Goal: Check status: Check status

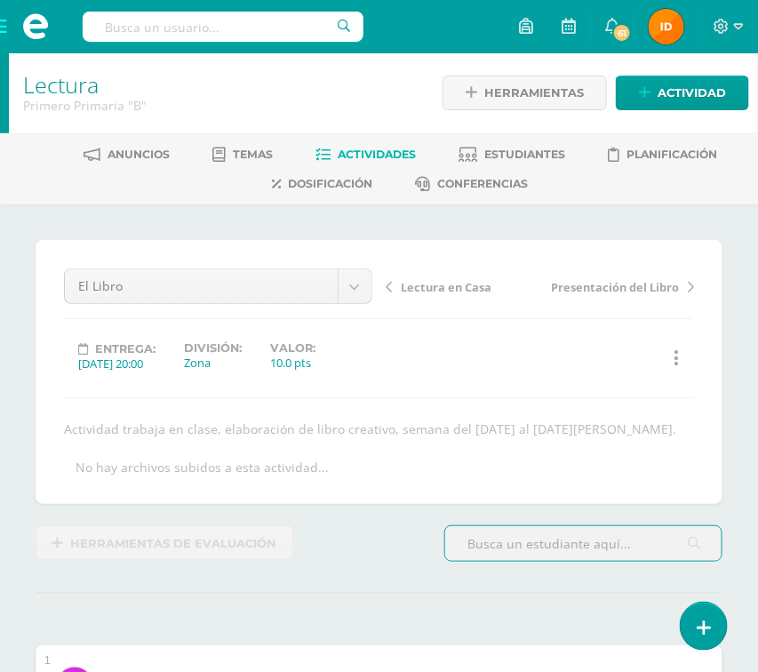
scroll to position [2, 0]
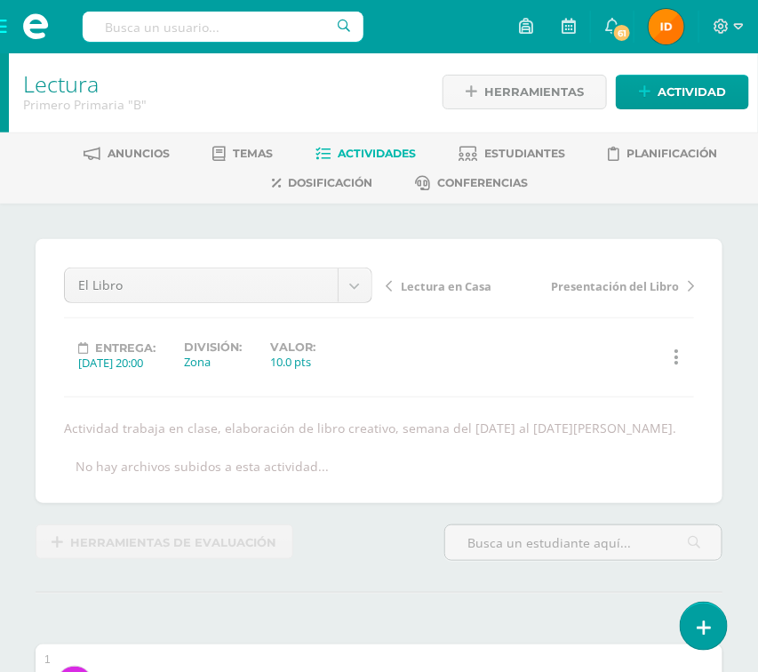
click at [10, 36] on span at bounding box center [35, 26] width 71 height 53
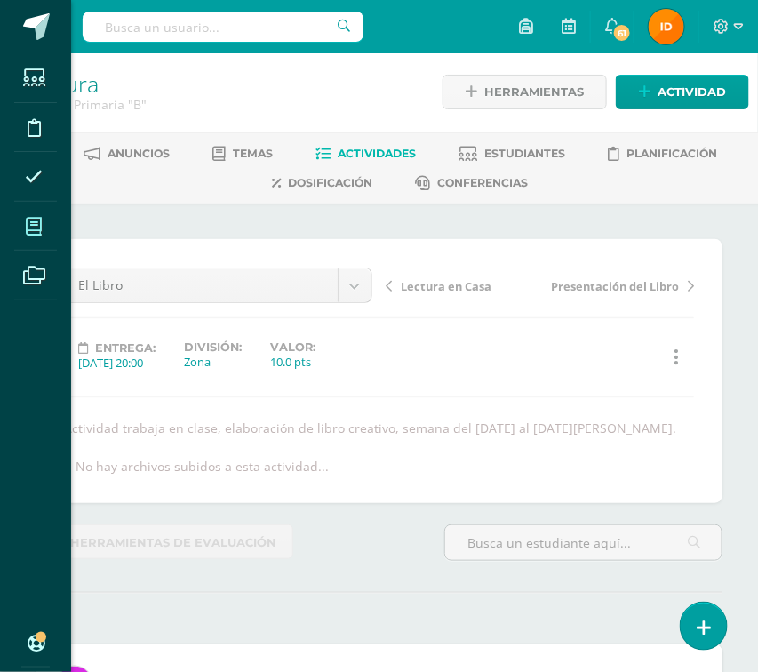
click at [28, 226] on icon at bounding box center [34, 227] width 16 height 18
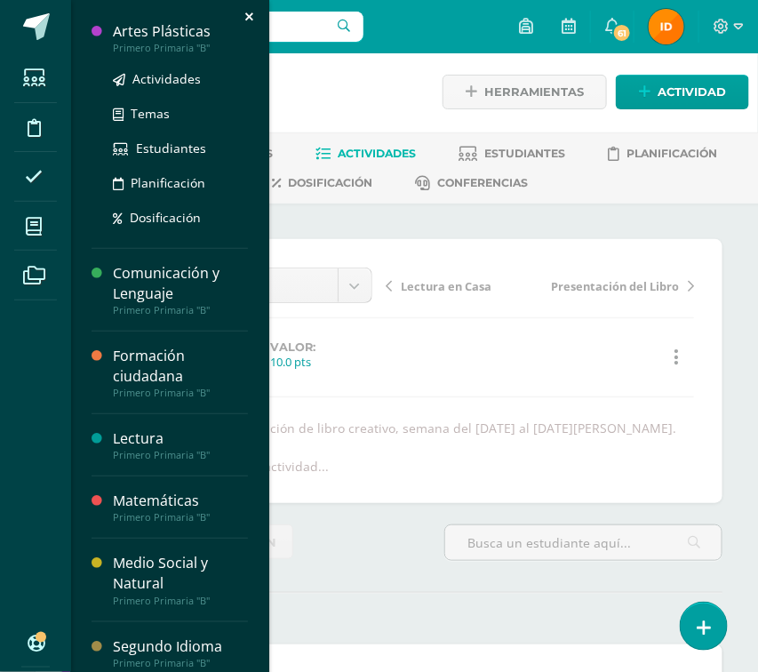
click at [136, 39] on div "Artes Plásticas" at bounding box center [180, 31] width 135 height 20
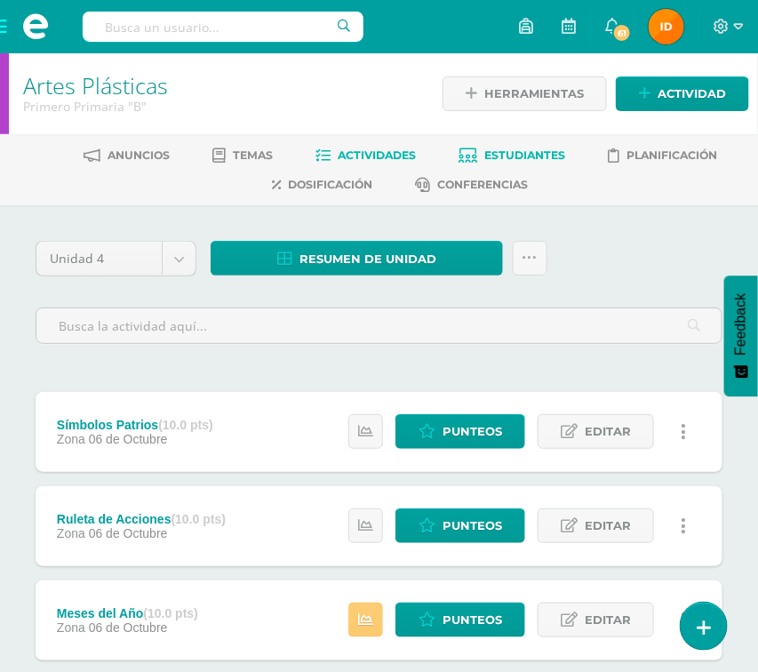
click at [509, 143] on link "Estudiantes" at bounding box center [511, 155] width 107 height 28
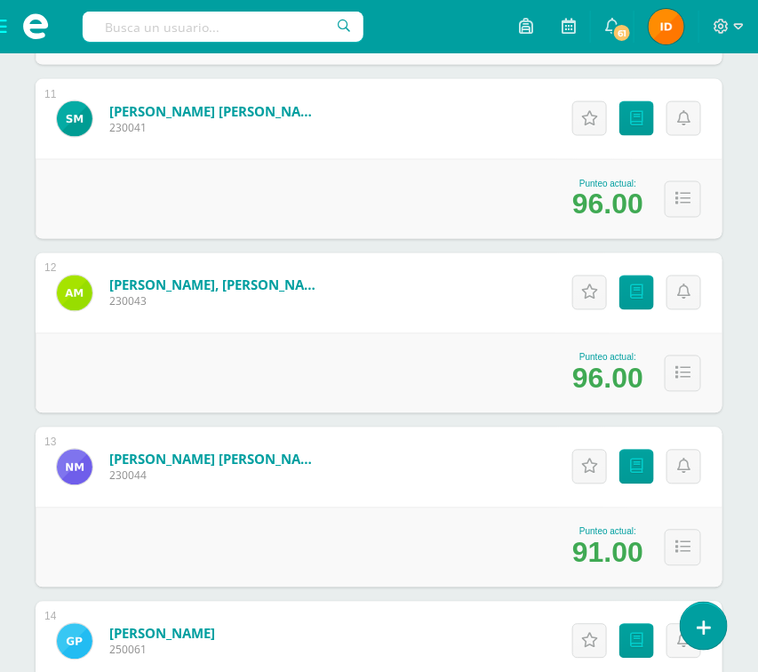
scroll to position [2131, 0]
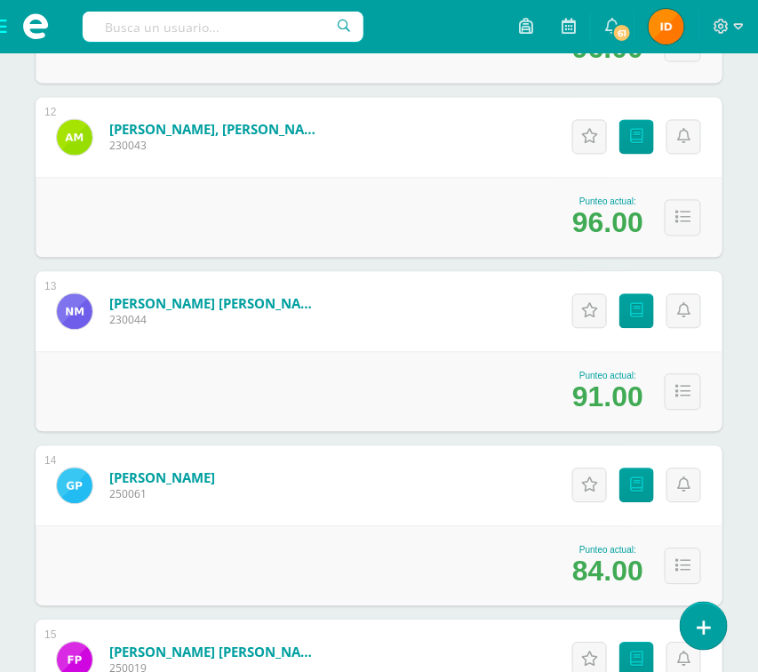
scroll to position [2238, 0]
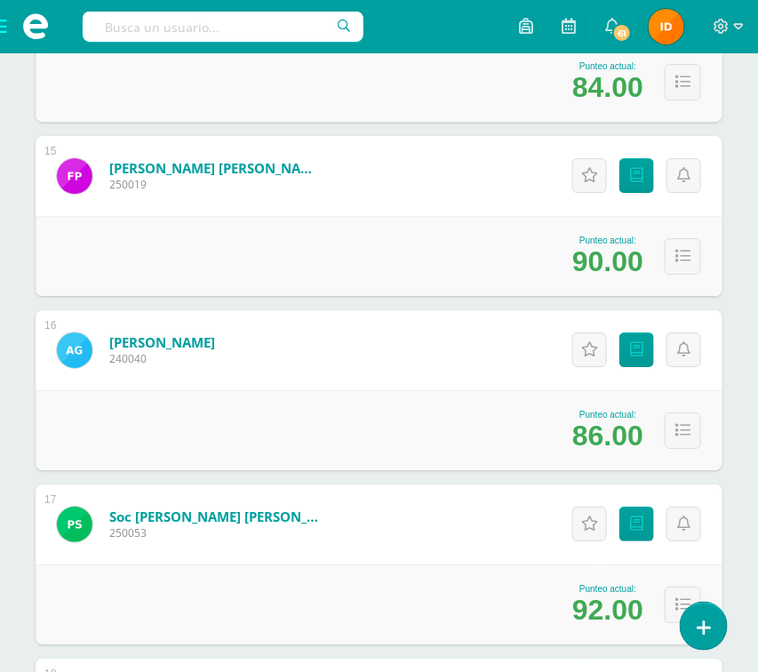
scroll to position [2770, 0]
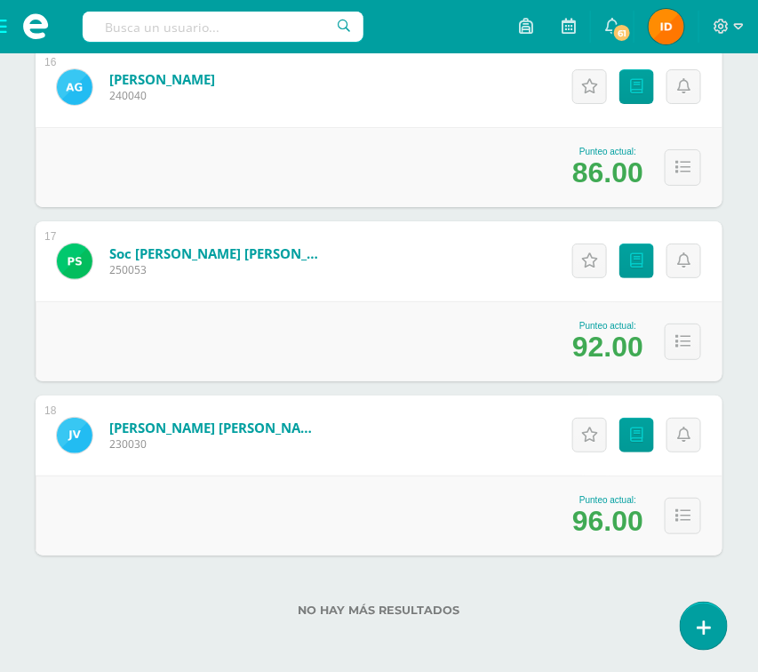
scroll to position [2982, 0]
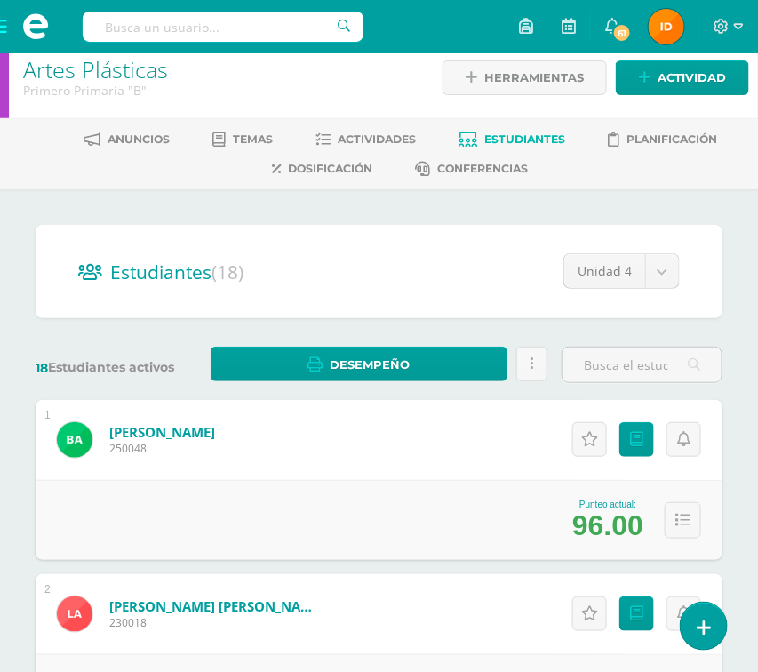
scroll to position [0, 0]
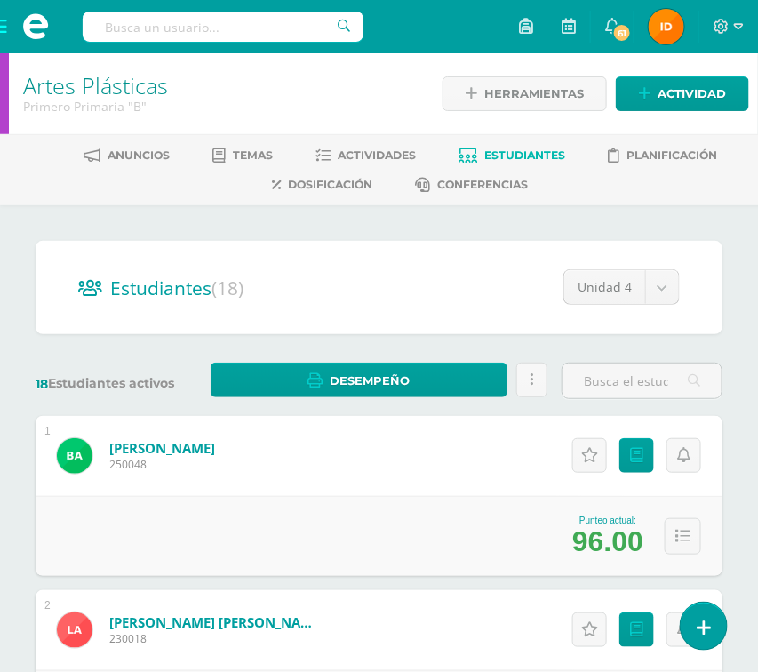
click at [5, 33] on span at bounding box center [35, 26] width 71 height 53
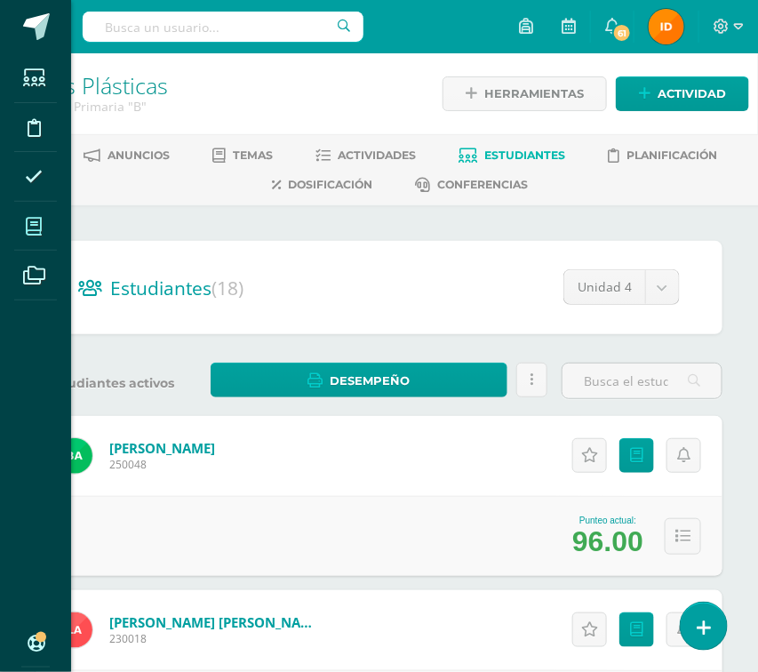
click at [44, 222] on span at bounding box center [34, 226] width 40 height 40
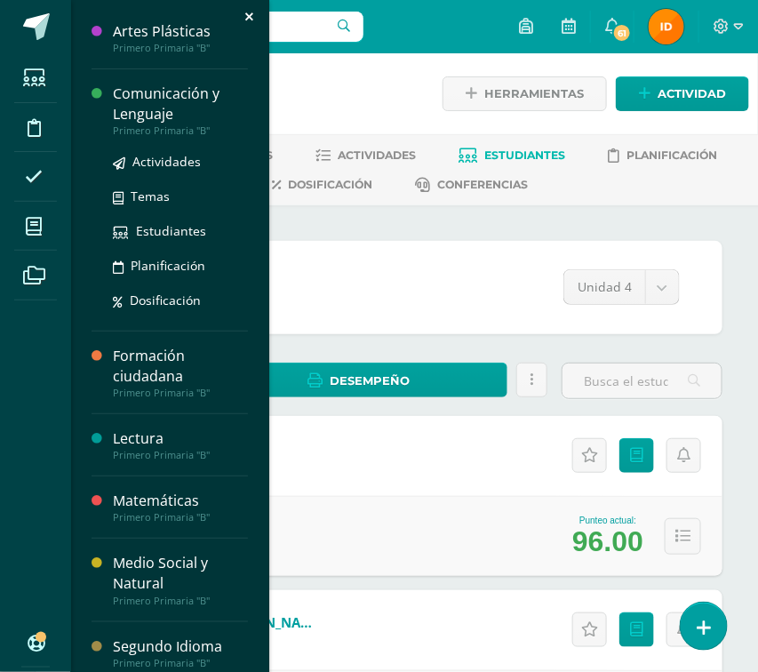
click at [176, 119] on div "Comunicación y Lenguaje" at bounding box center [180, 103] width 135 height 41
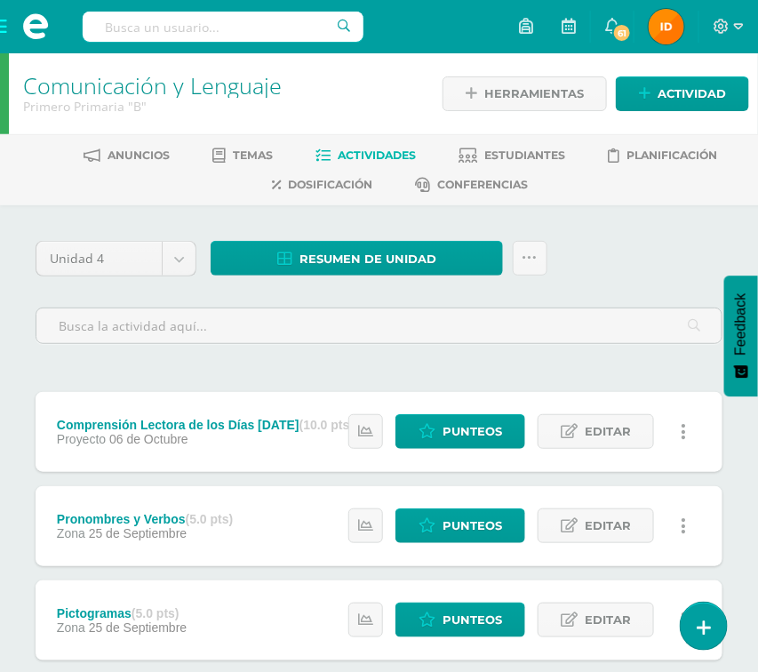
click at [537, 162] on span "Estudiantes" at bounding box center [524, 154] width 81 height 13
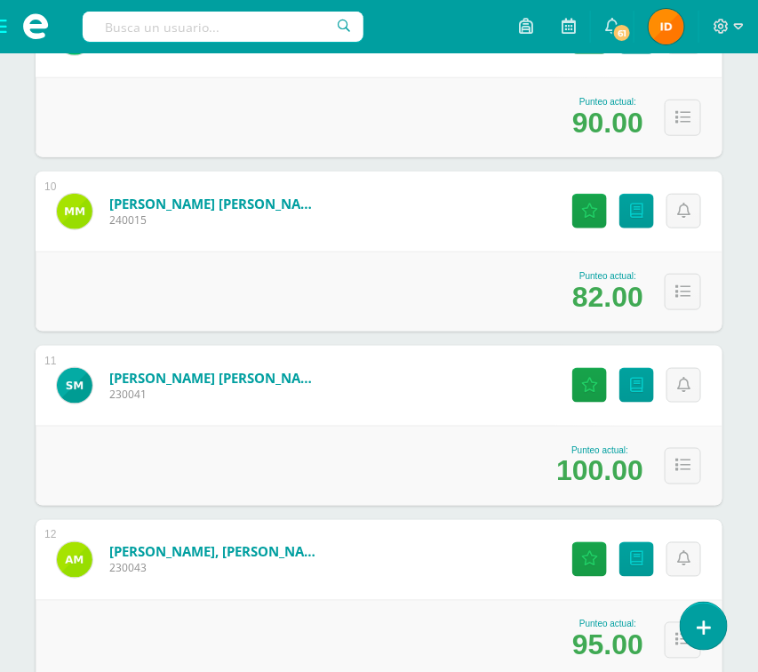
scroll to position [1864, 0]
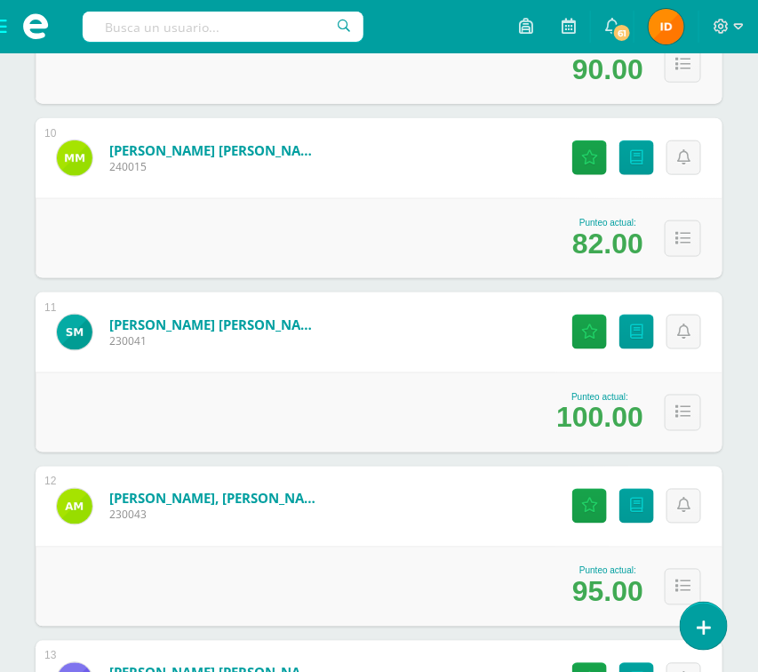
click at [738, 433] on div "Estudiantes (18) Unidad 4 Unidad 1 Unidad 3 Unidad 4 Unidad 2 18 Estudiantes ac…" at bounding box center [379, 65] width 758 height 3448
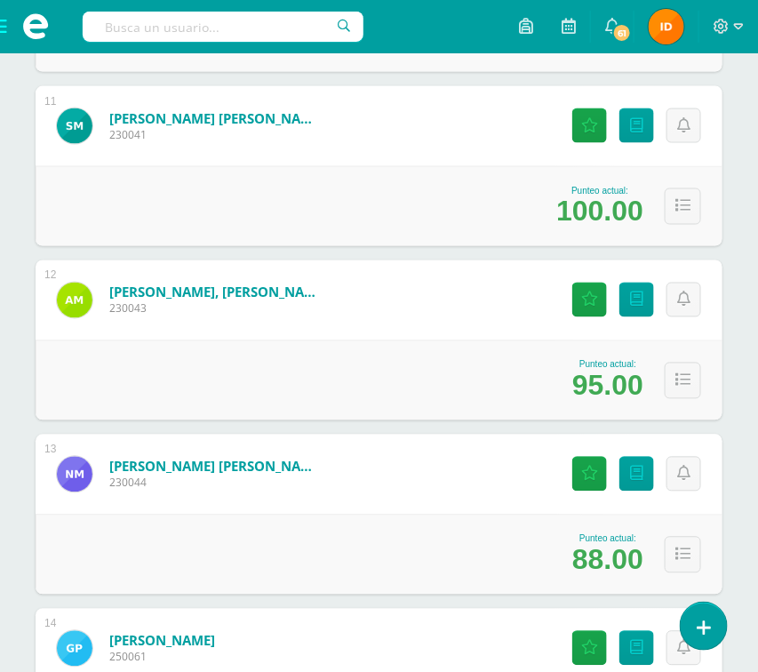
scroll to position [2078, 0]
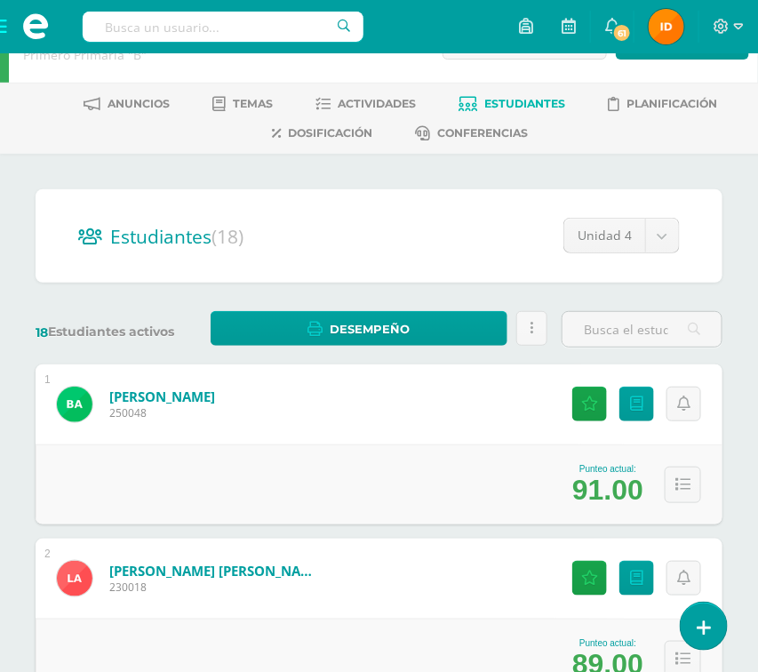
scroll to position [0, 0]
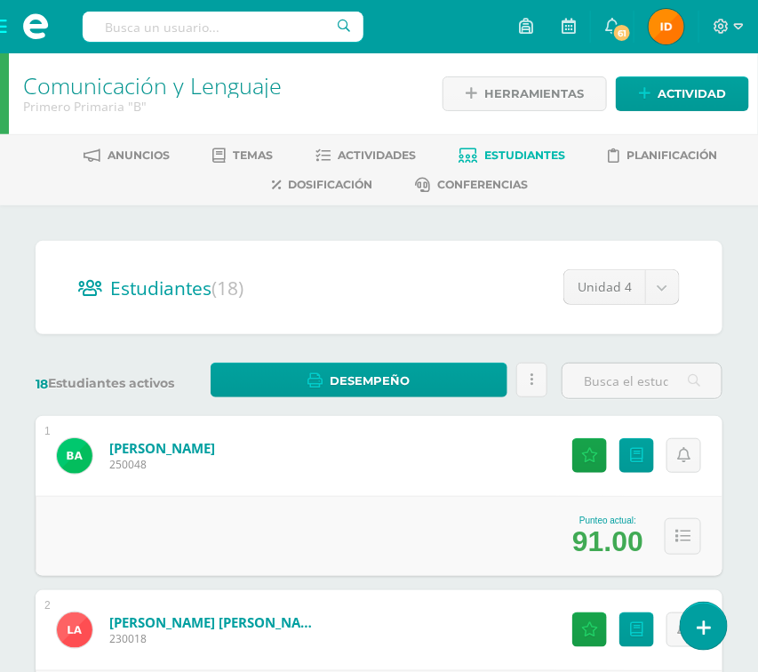
click at [4, 32] on span at bounding box center [35, 26] width 71 height 53
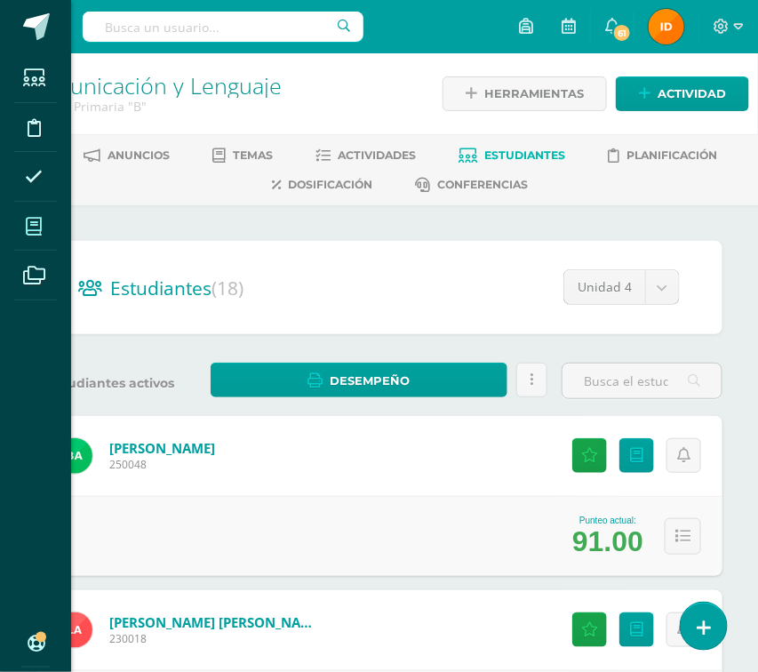
click at [30, 229] on icon at bounding box center [34, 227] width 16 height 18
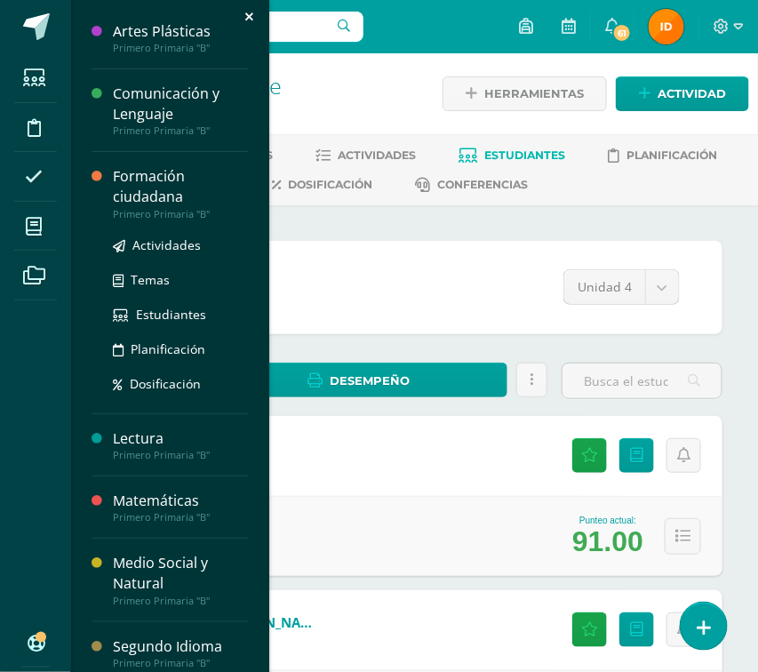
click at [144, 187] on div "Formación ciudadana" at bounding box center [180, 186] width 135 height 41
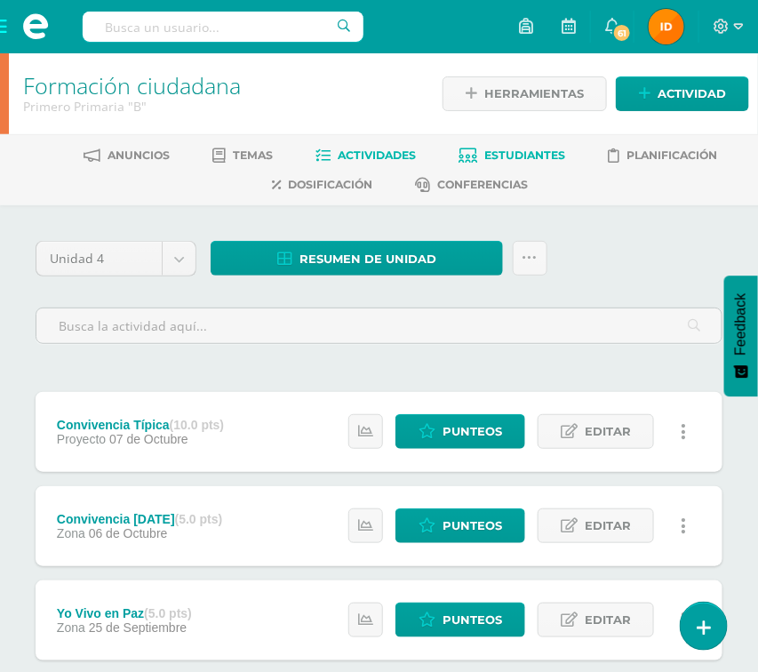
click at [514, 156] on span "Estudiantes" at bounding box center [524, 154] width 81 height 13
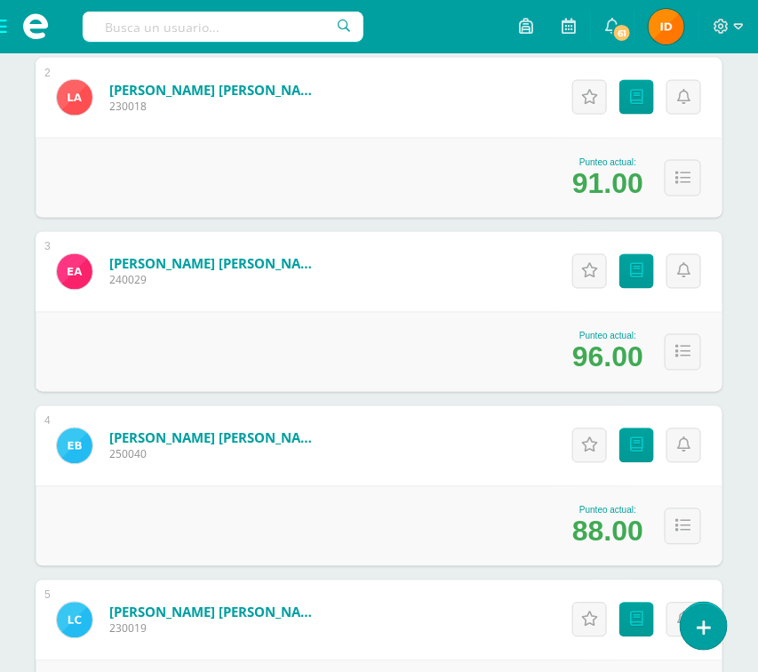
scroll to position [585, 0]
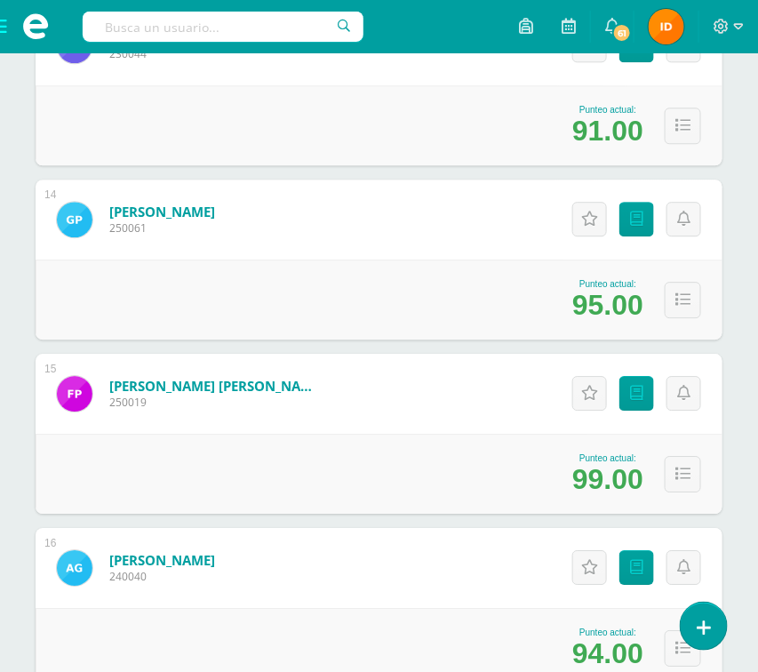
scroll to position [2504, 0]
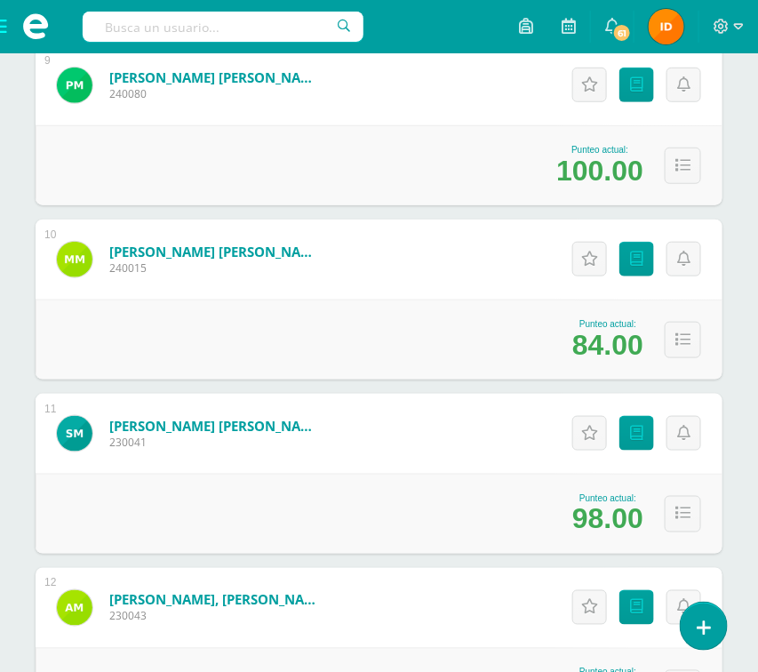
scroll to position [1758, 0]
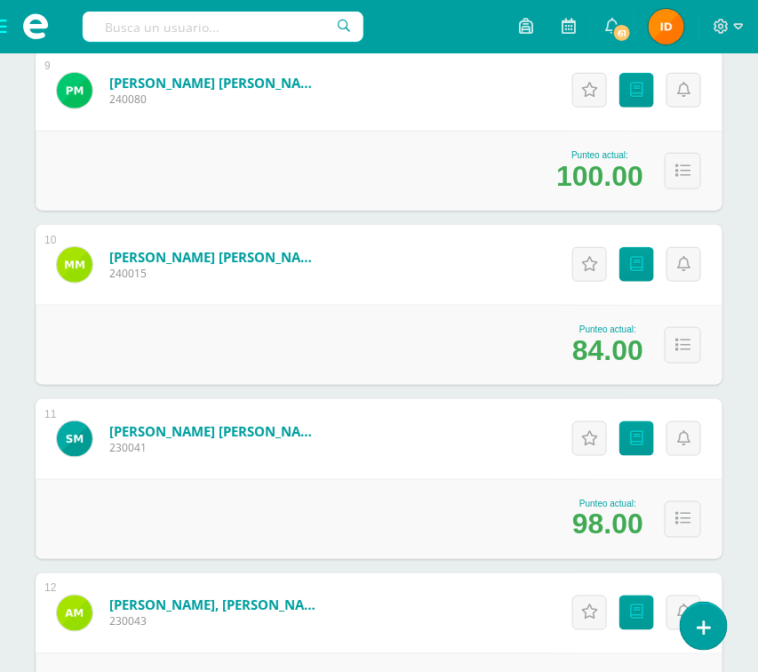
click at [728, 241] on div "Estudiantes (18) Unidad 4 Unidad 1 Unidad 4 Unidad 3 Unidad 2 18 Estudiantes ac…" at bounding box center [378, 171] width 701 height 3377
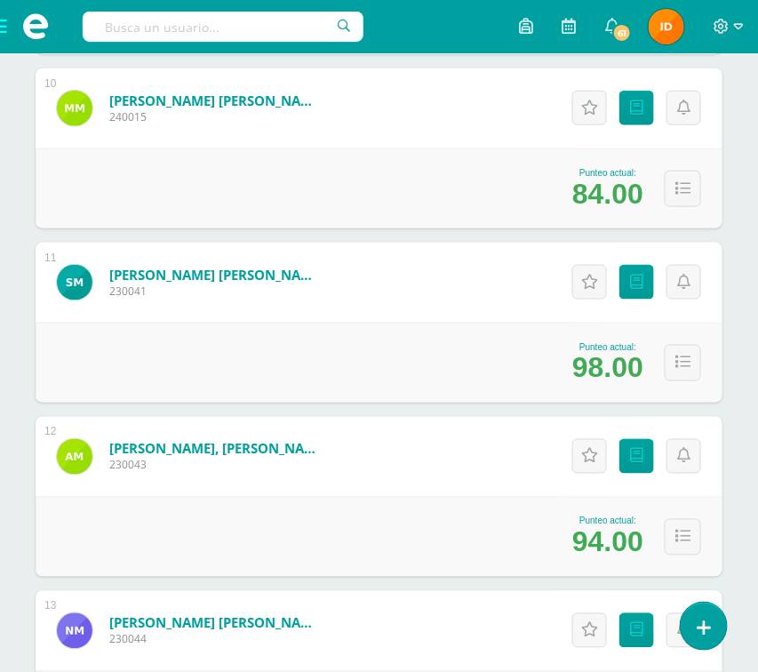
scroll to position [1918, 0]
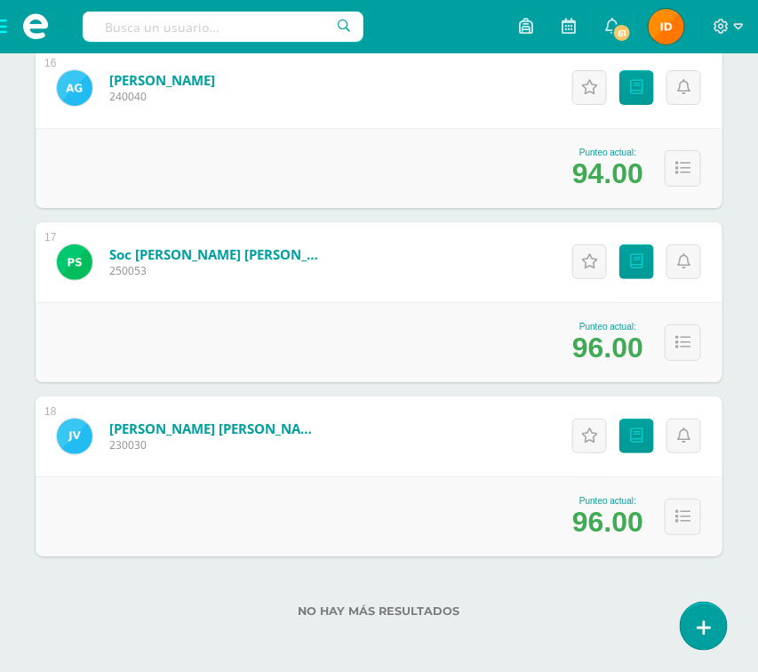
scroll to position [2982, 0]
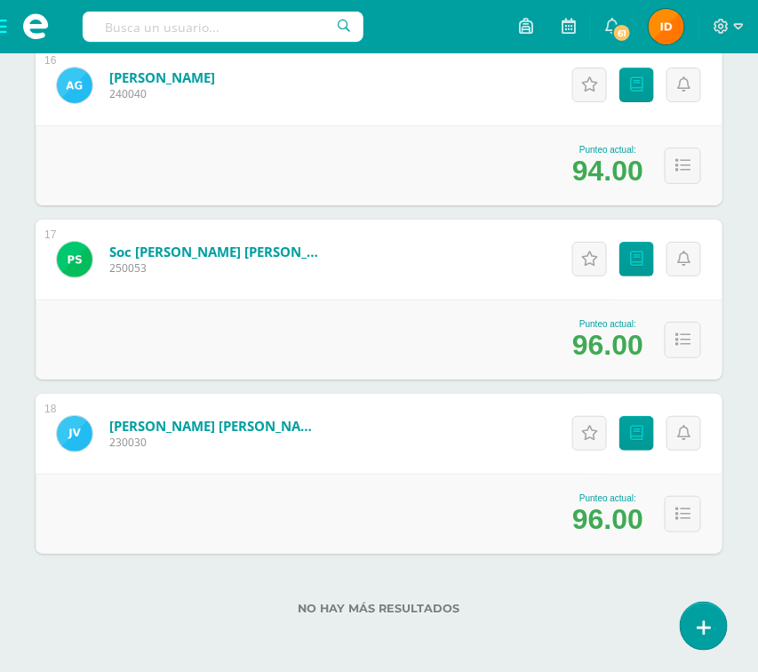
click at [5, 41] on span at bounding box center [35, 26] width 71 height 53
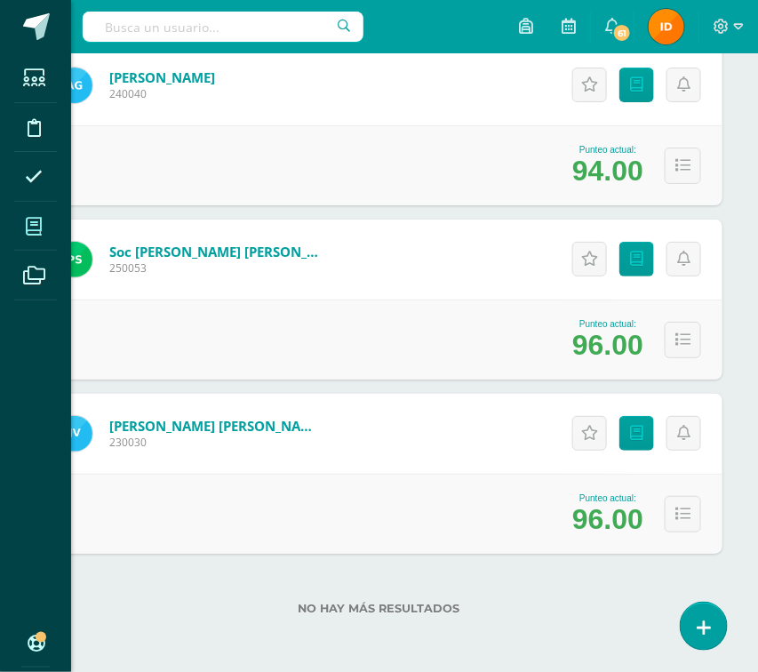
click at [40, 233] on icon at bounding box center [34, 227] width 16 height 18
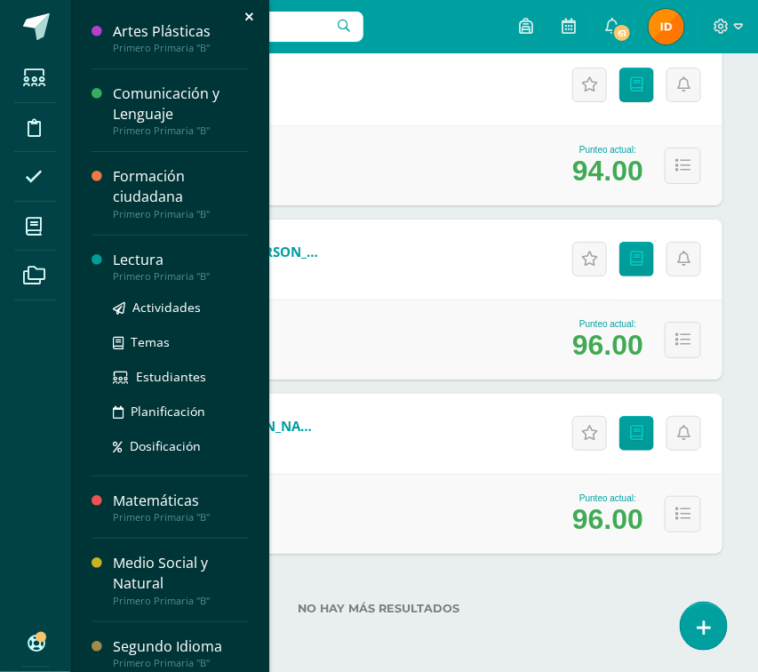
click at [145, 261] on div "Lectura" at bounding box center [180, 260] width 135 height 20
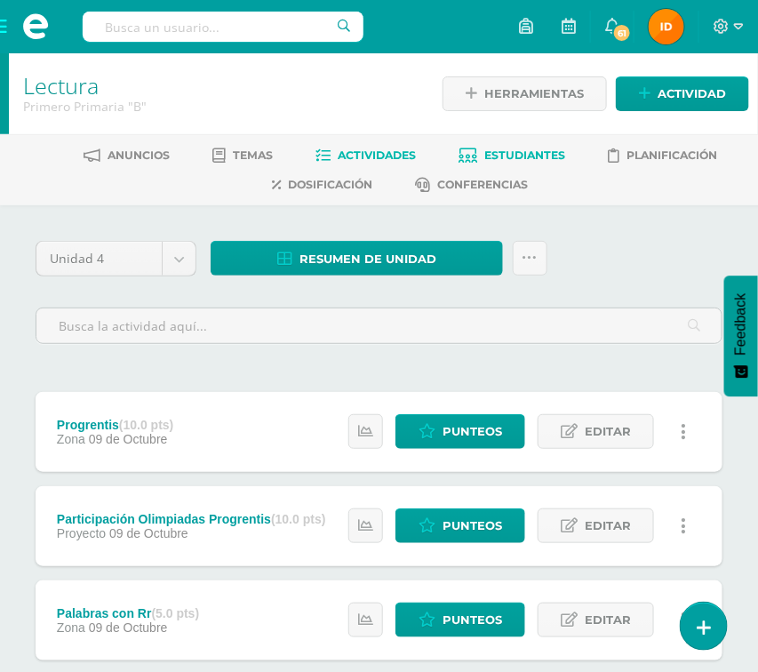
click at [486, 151] on span "Estudiantes" at bounding box center [524, 154] width 81 height 13
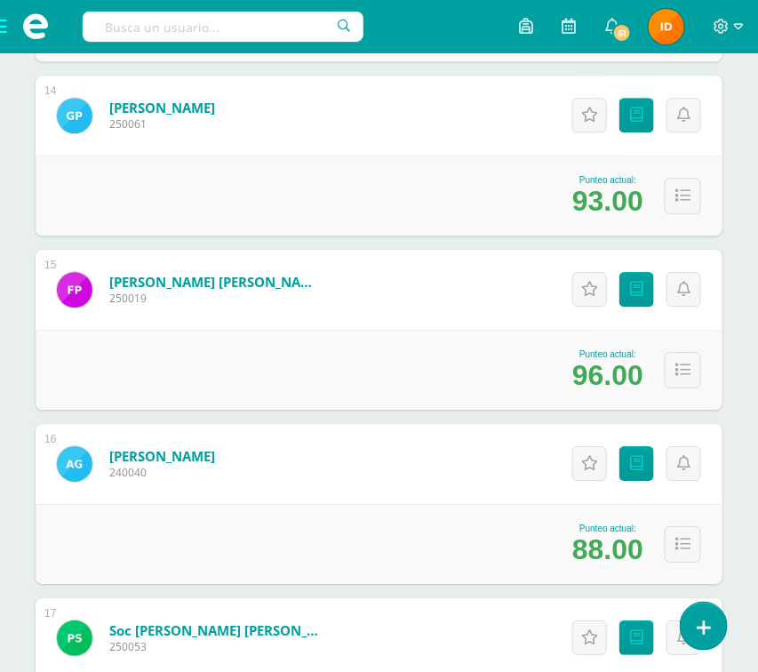
scroll to position [2611, 0]
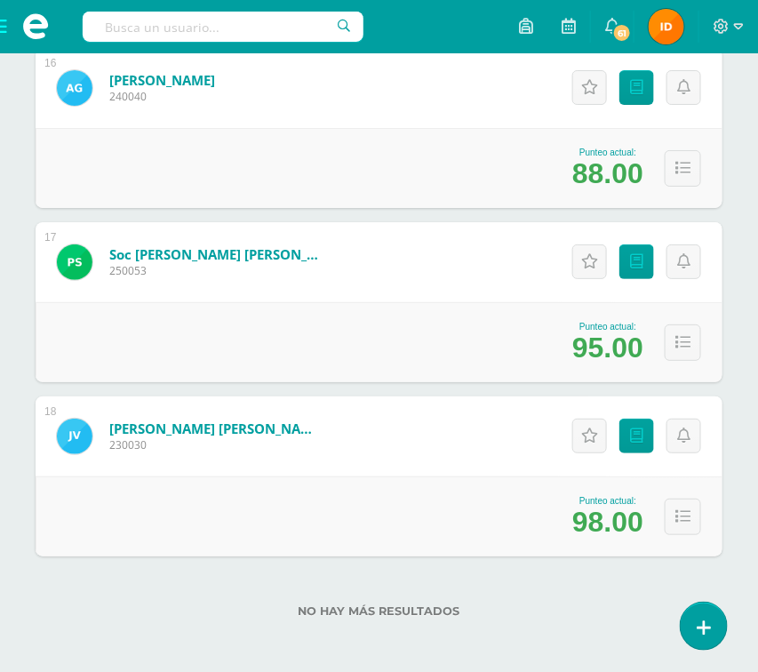
scroll to position [2982, 0]
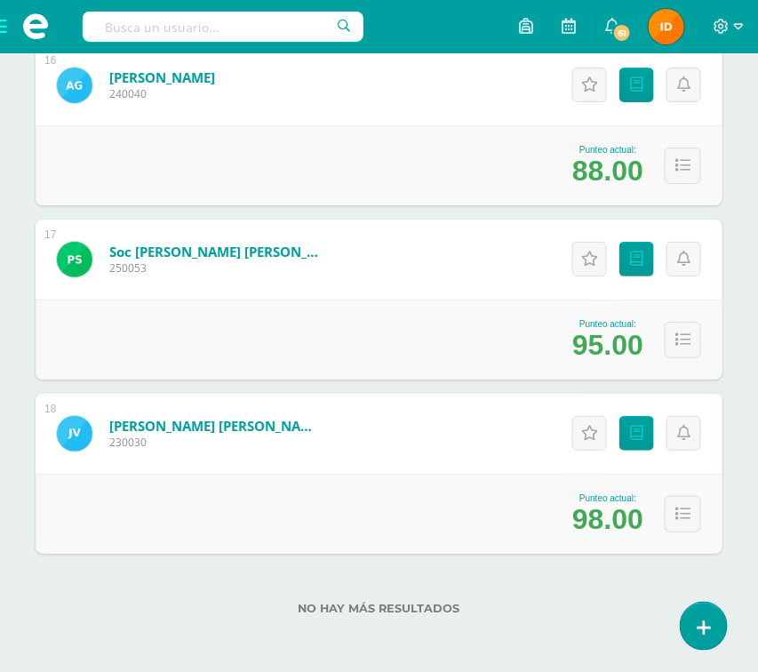
click at [3, 28] on span at bounding box center [35, 26] width 71 height 53
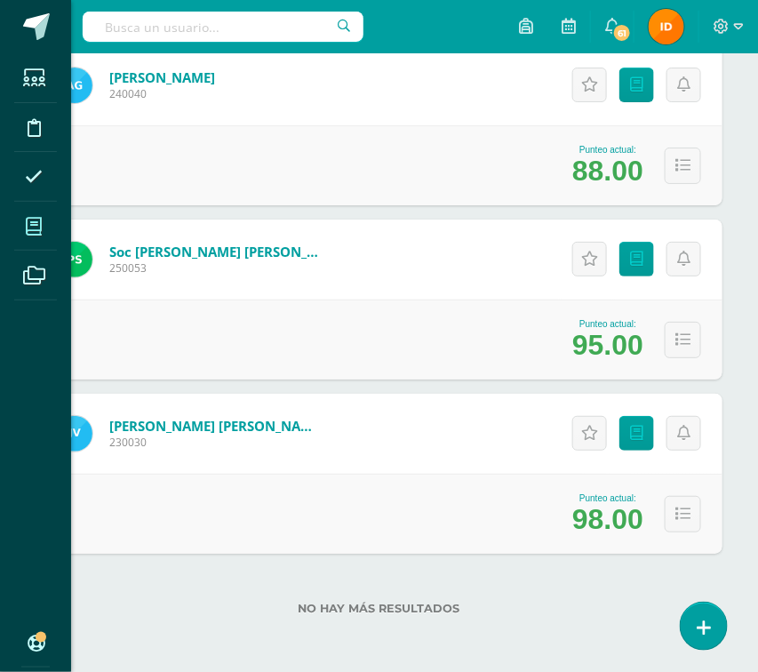
click at [35, 245] on span at bounding box center [34, 226] width 40 height 40
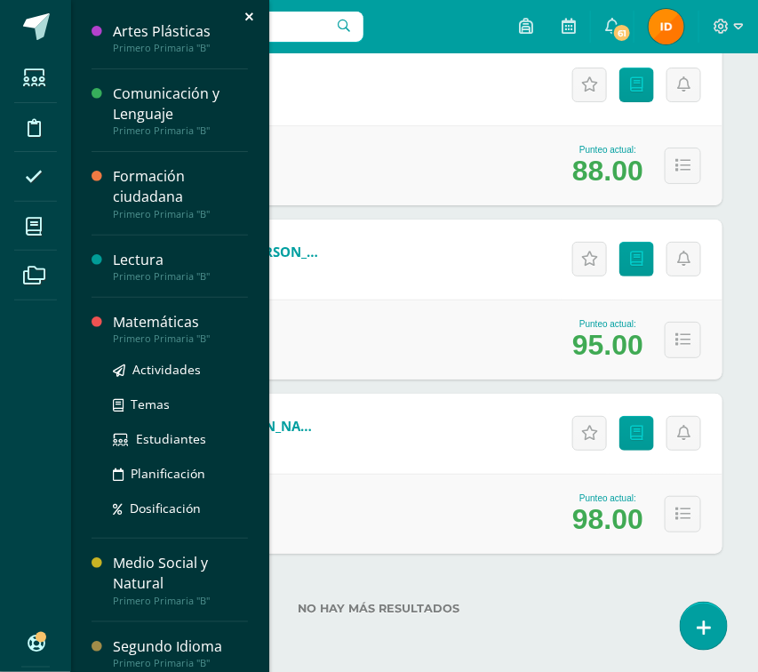
click at [131, 335] on div "Primero Primaria "B"" at bounding box center [180, 338] width 135 height 12
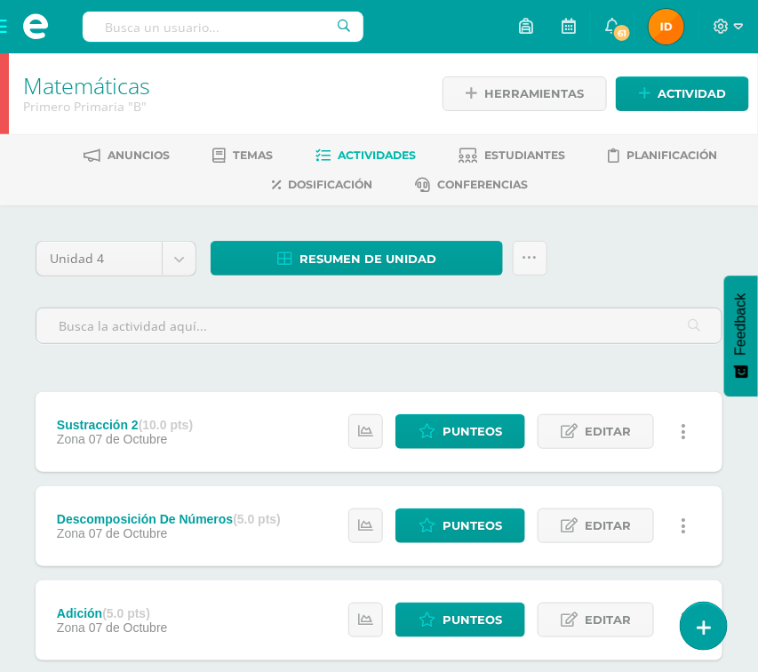
click at [356, 83] on h1 "Matemáticas" at bounding box center [221, 85] width 396 height 25
click at [502, 149] on span "Estudiantes" at bounding box center [524, 154] width 81 height 13
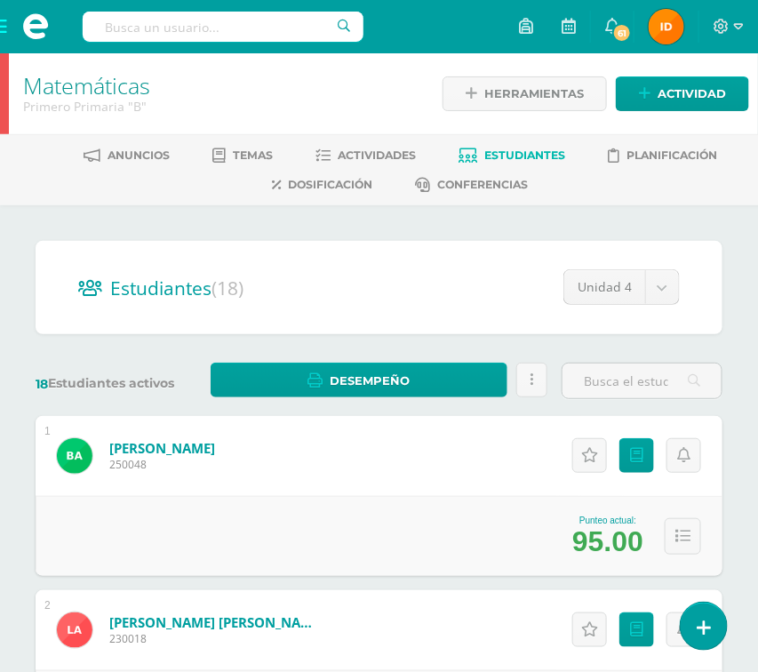
click at [4, 29] on span at bounding box center [35, 26] width 71 height 53
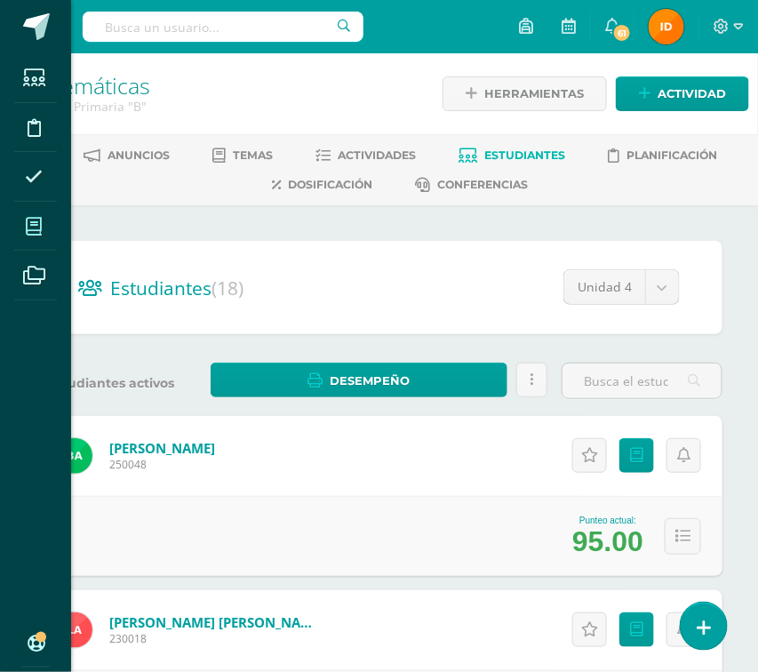
click at [39, 236] on span at bounding box center [34, 226] width 40 height 40
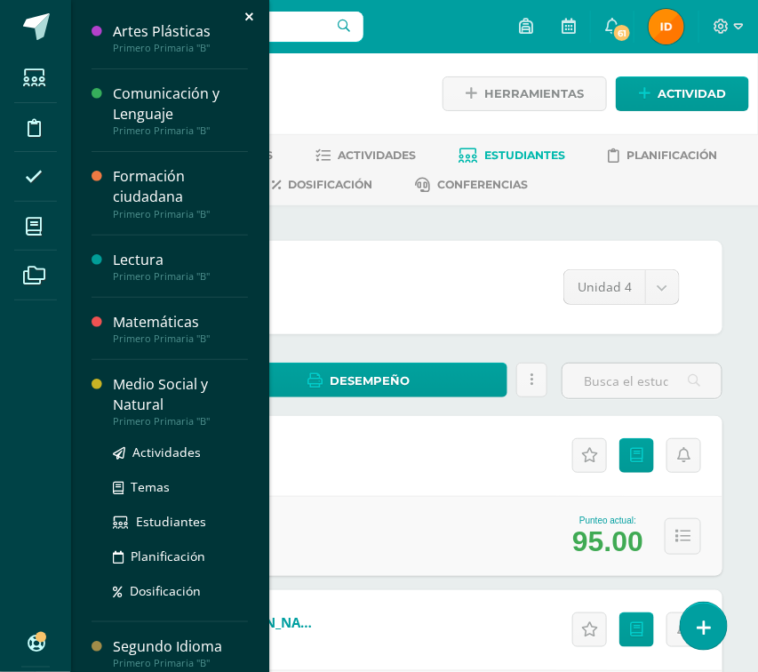
click at [143, 402] on div "Medio Social y Natural" at bounding box center [180, 394] width 135 height 41
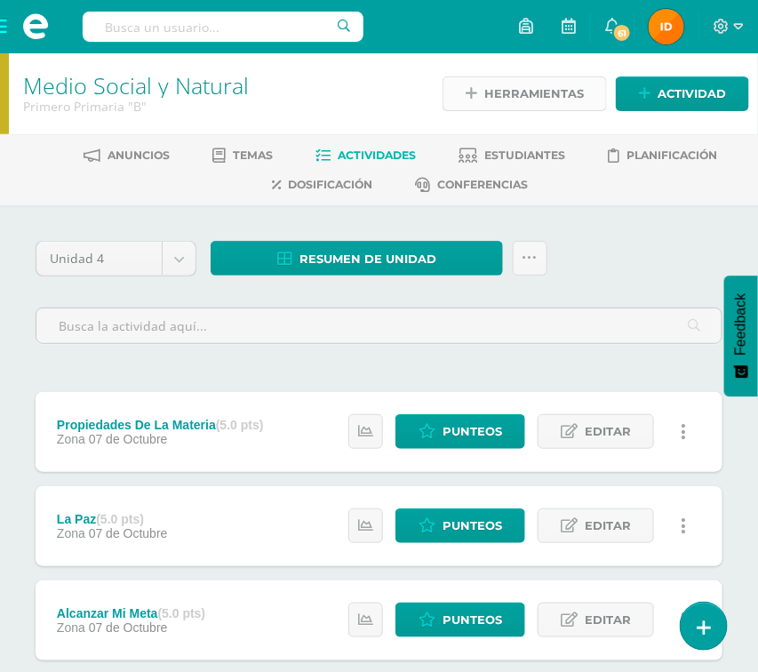
click at [550, 104] on span "Herramientas" at bounding box center [533, 93] width 99 height 33
click at [580, 273] on div "Unidad 4 Unidad 1 Unidad 2 Unidad 3 Unidad 4 Resumen de unidad Descargar como H…" at bounding box center [378, 299] width 701 height 117
click at [522, 154] on span "Estudiantes" at bounding box center [524, 154] width 81 height 13
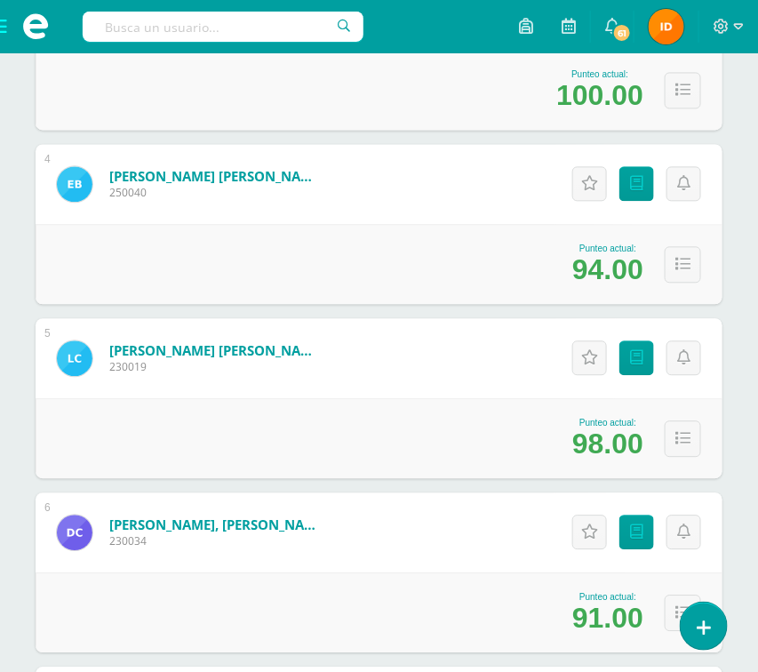
scroll to position [799, 0]
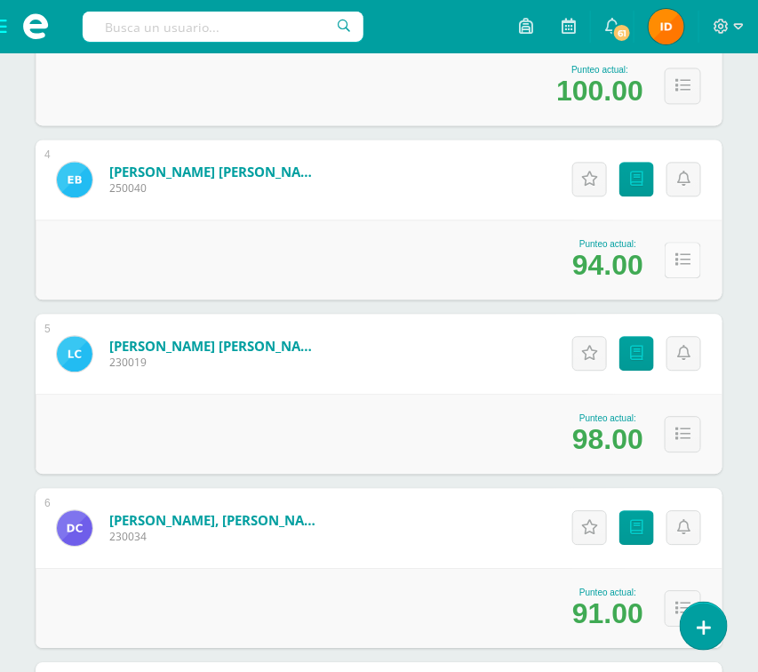
click at [682, 260] on icon at bounding box center [682, 259] width 15 height 15
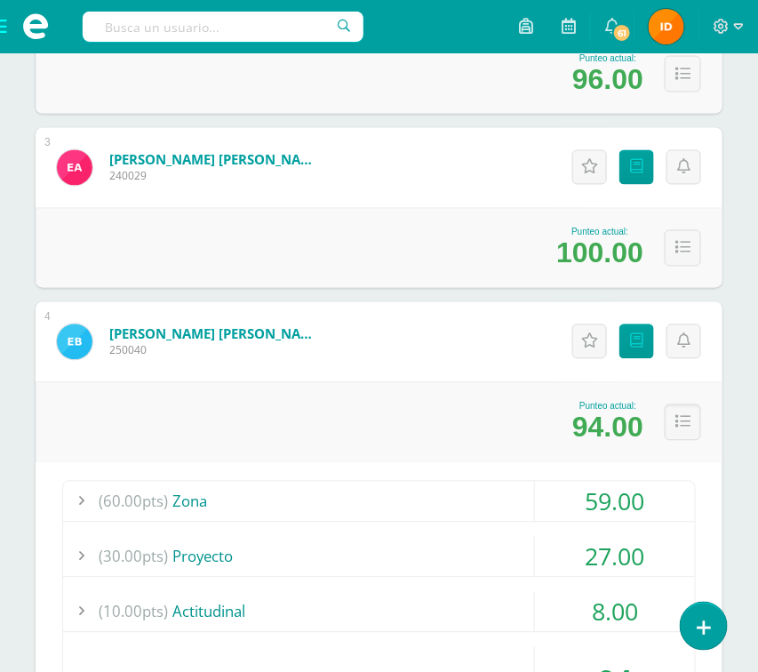
scroll to position [639, 0]
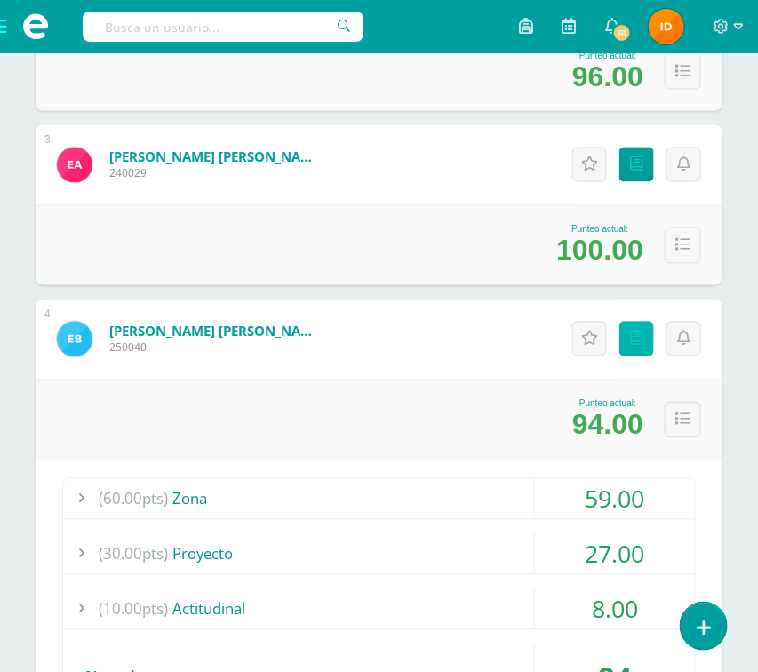
click at [643, 331] on link "Punteos" at bounding box center [636, 339] width 35 height 35
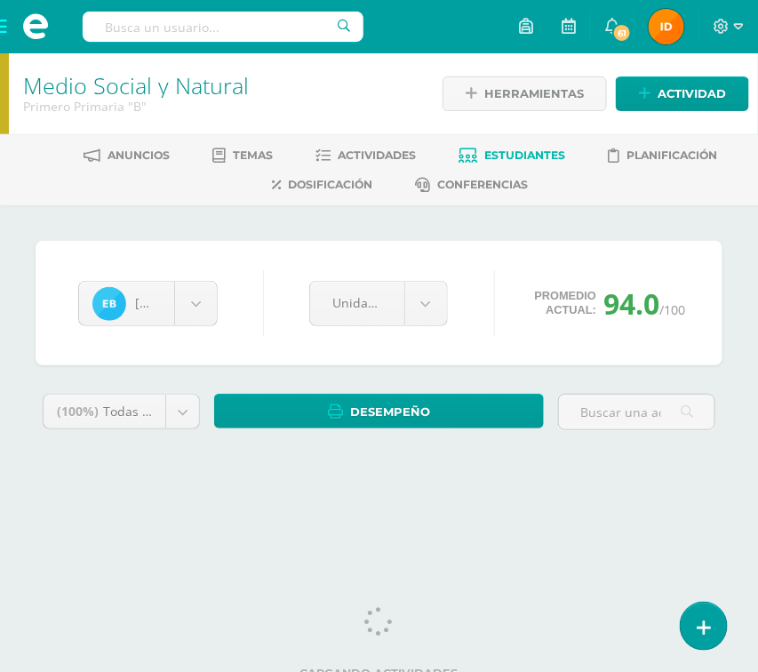
click at [515, 149] on span "Estudiantes" at bounding box center [524, 154] width 81 height 13
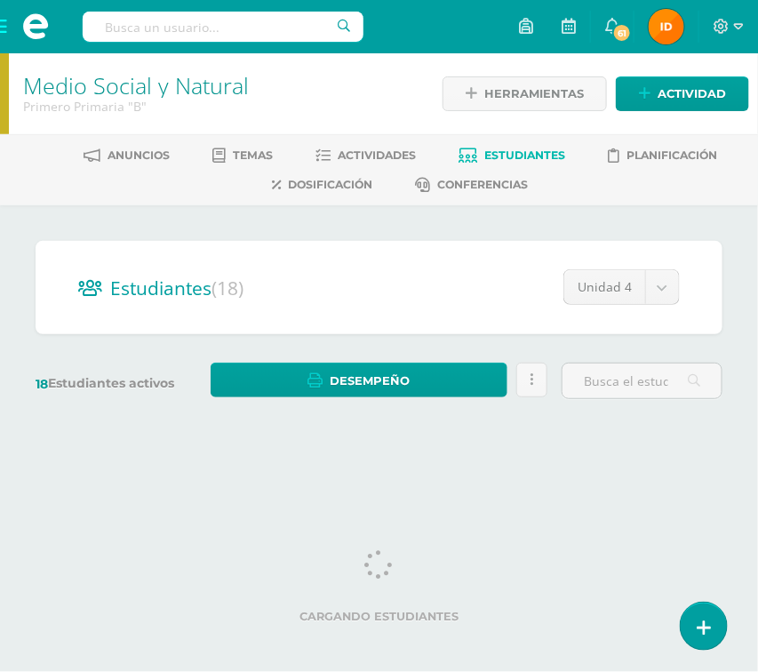
click at [737, 373] on div "Estudiantes (18) Unidad 4 Unidad 1 Unidad 3 Unidad 4 Unidad 2 18 Estudiantes ac…" at bounding box center [379, 328] width 758 height 246
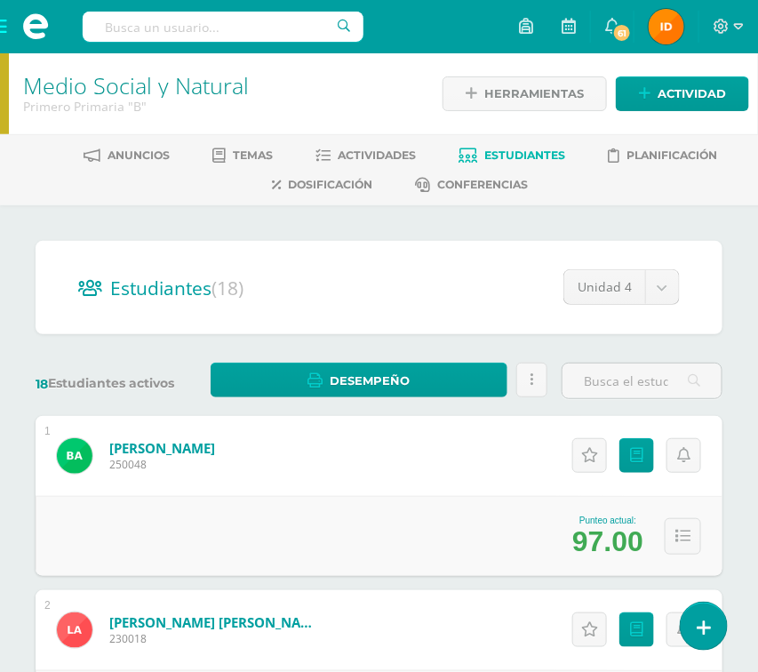
drag, startPoint x: 732, startPoint y: 410, endPoint x: 732, endPoint y: 431, distance: 20.4
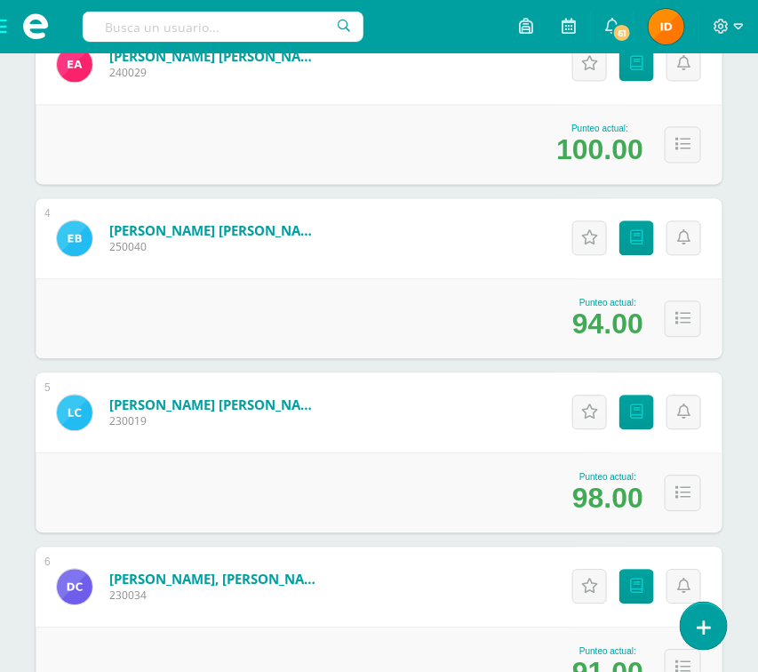
scroll to position [745, 0]
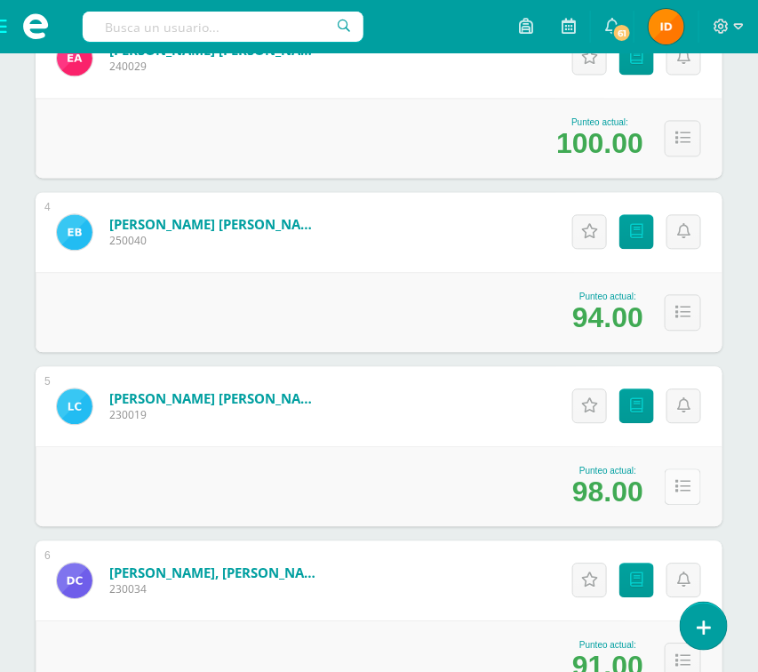
click at [681, 488] on icon at bounding box center [682, 487] width 15 height 15
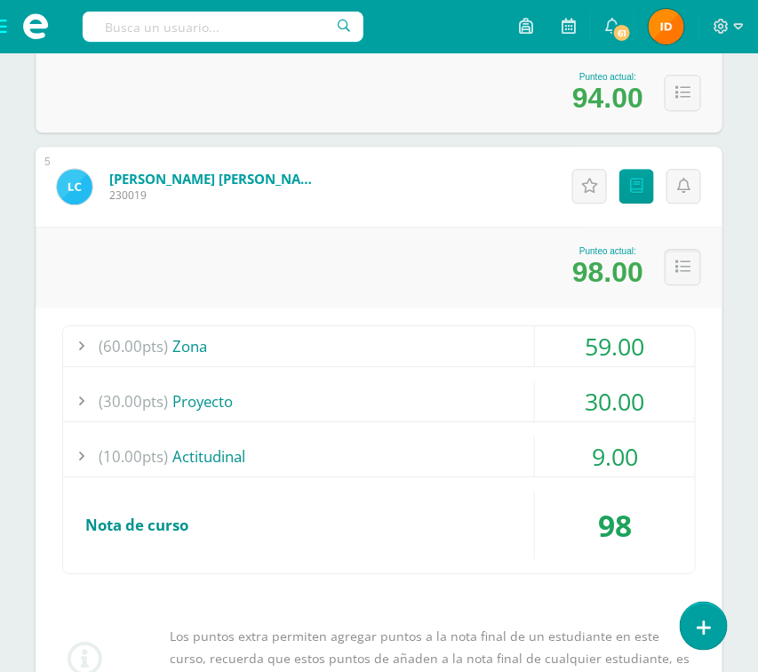
scroll to position [1012, 0]
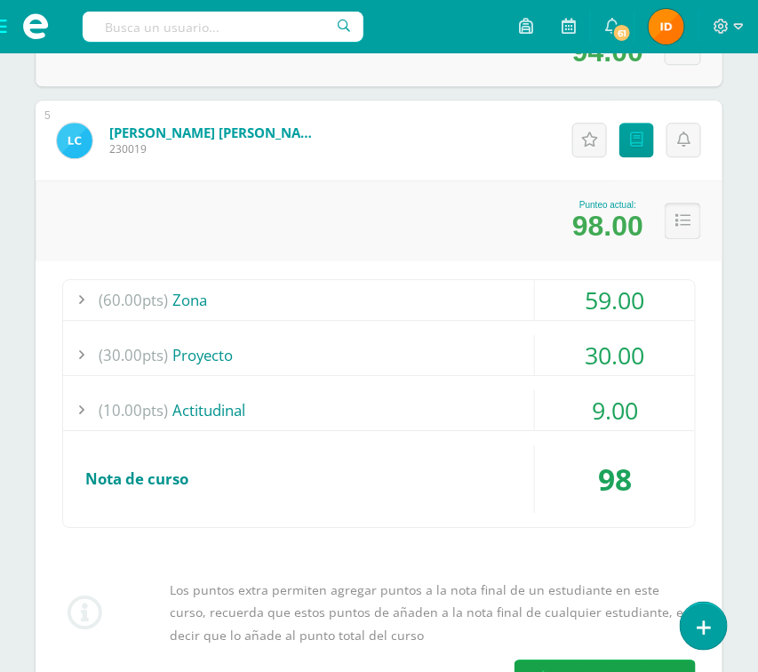
click at [689, 226] on button at bounding box center [682, 221] width 36 height 36
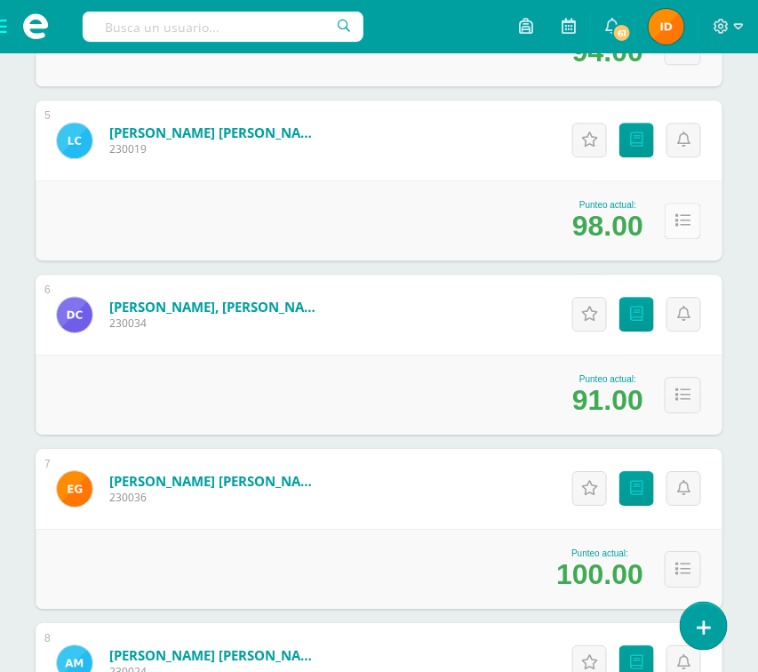
click at [680, 234] on button at bounding box center [682, 221] width 36 height 36
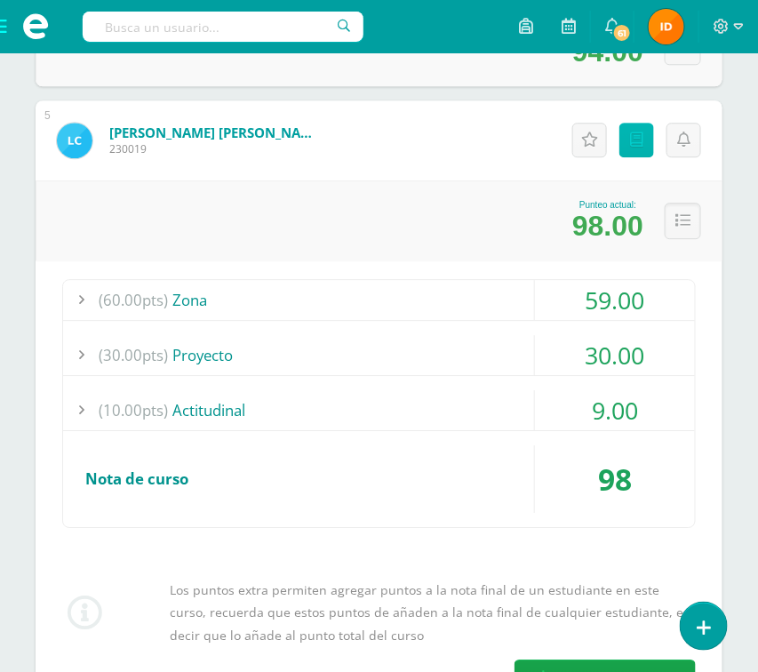
click at [639, 132] on icon at bounding box center [636, 139] width 13 height 15
click at [642, 300] on div "59.00" at bounding box center [615, 300] width 160 height 40
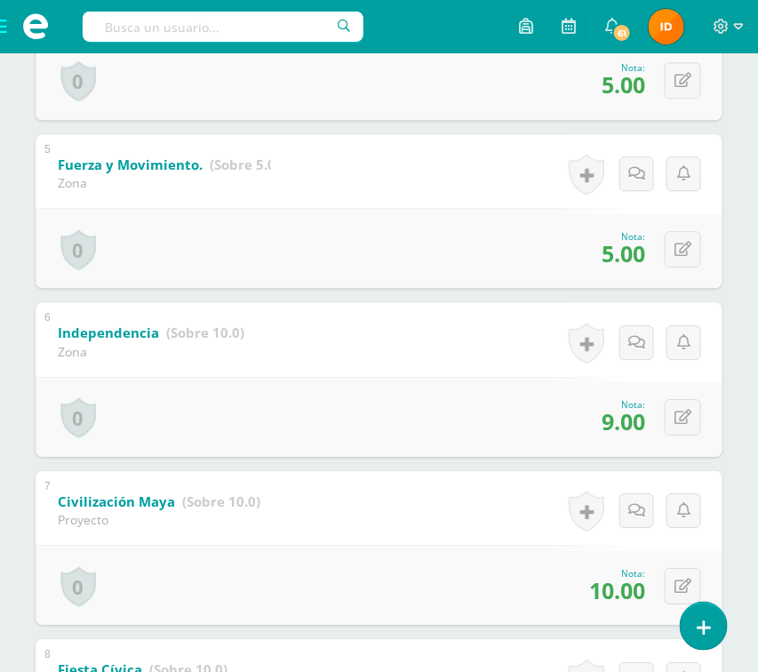
scroll to position [1065, 0]
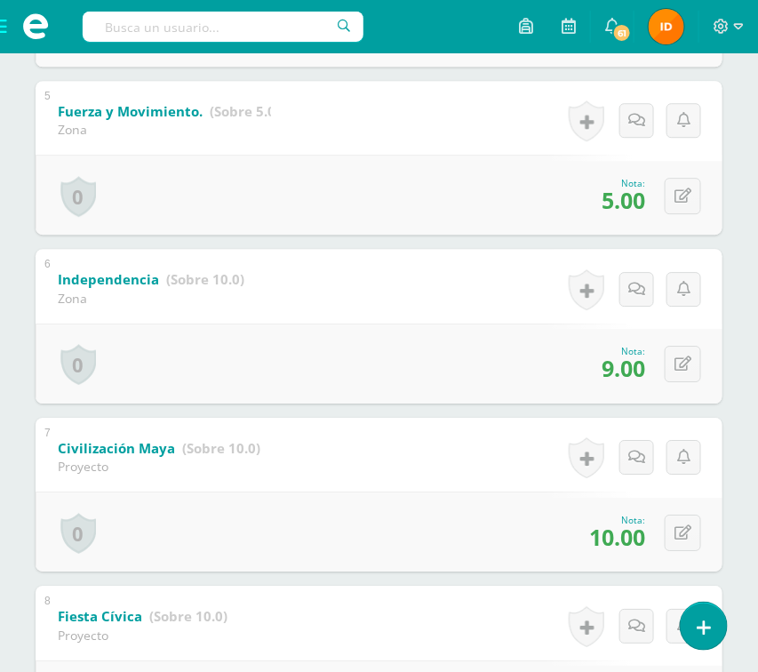
click at [735, 518] on div "Luciana Cámbara Byron Aceituno Leonardo Anleu Emily Apén Emma Barrientos Lucian…" at bounding box center [379, 504] width 758 height 2728
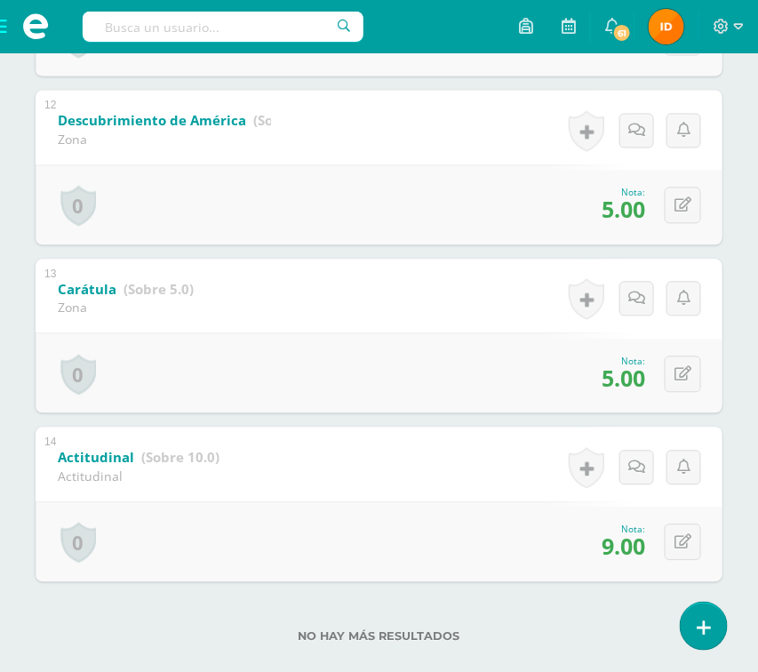
scroll to position [2238, 0]
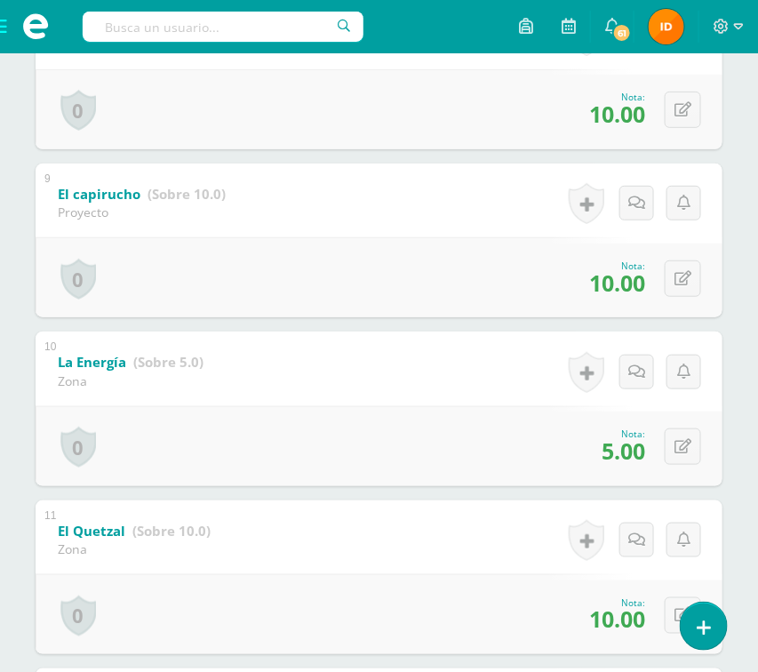
scroll to position [1651, 0]
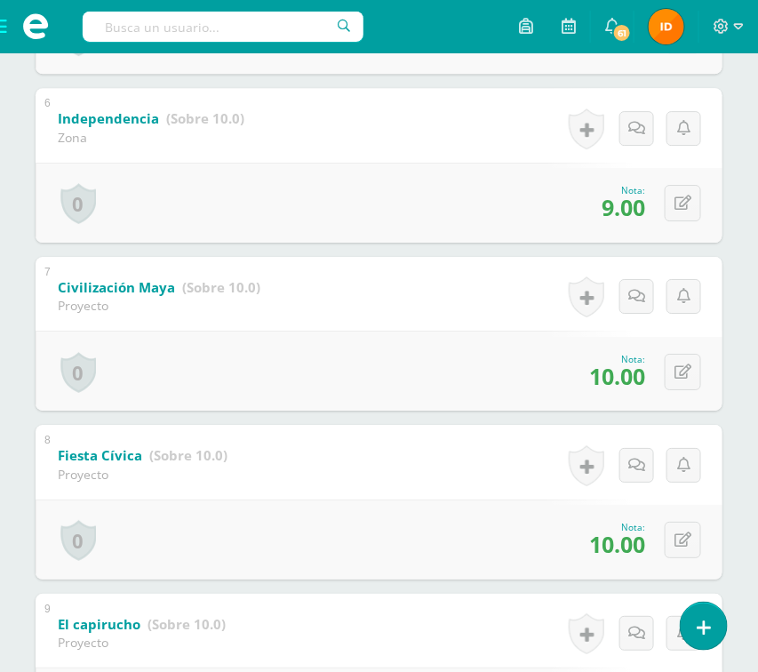
scroll to position [1225, 0]
click at [727, 447] on div "Luciana Cámbara Byron Aceituno Leonardo Anleu Emily Apén Emma Barrientos Lucian…" at bounding box center [378, 344] width 701 height 2657
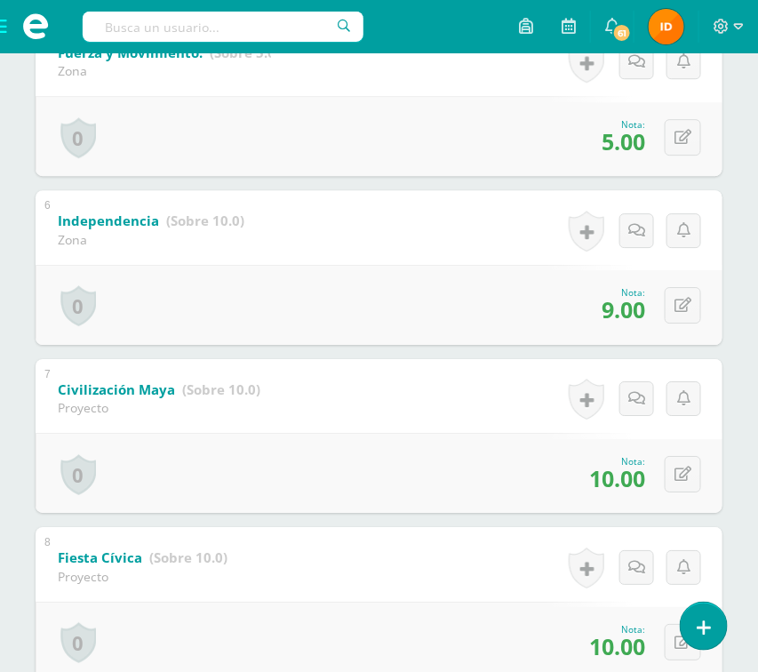
scroll to position [1118, 0]
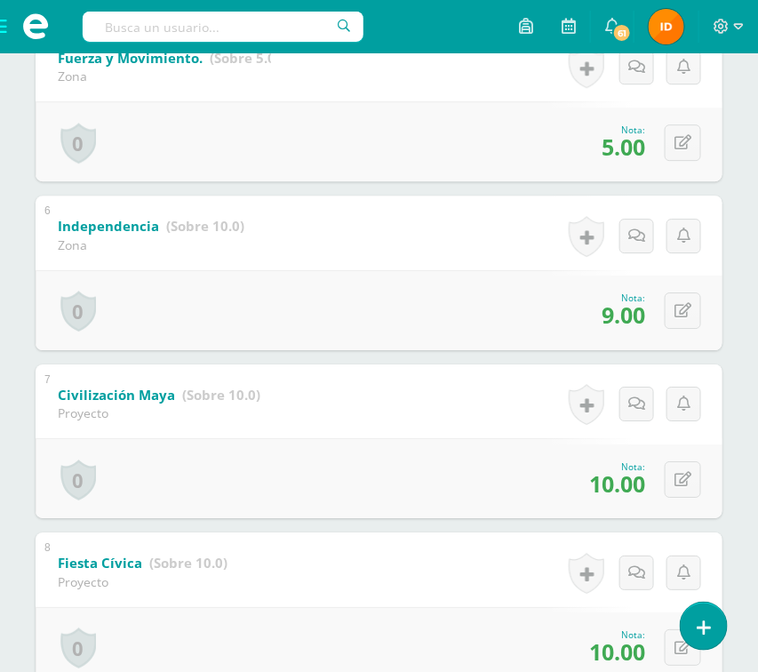
click at [738, 468] on div "Luciana Cámbara Byron Aceituno Leonardo Anleu Emily Apén Emma Barrientos Lucian…" at bounding box center [379, 451] width 758 height 2728
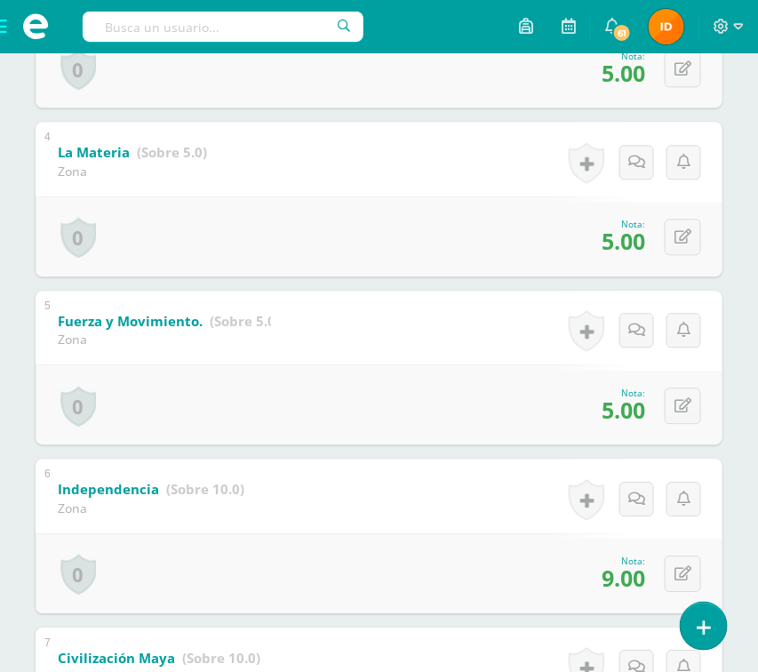
scroll to position [852, 0]
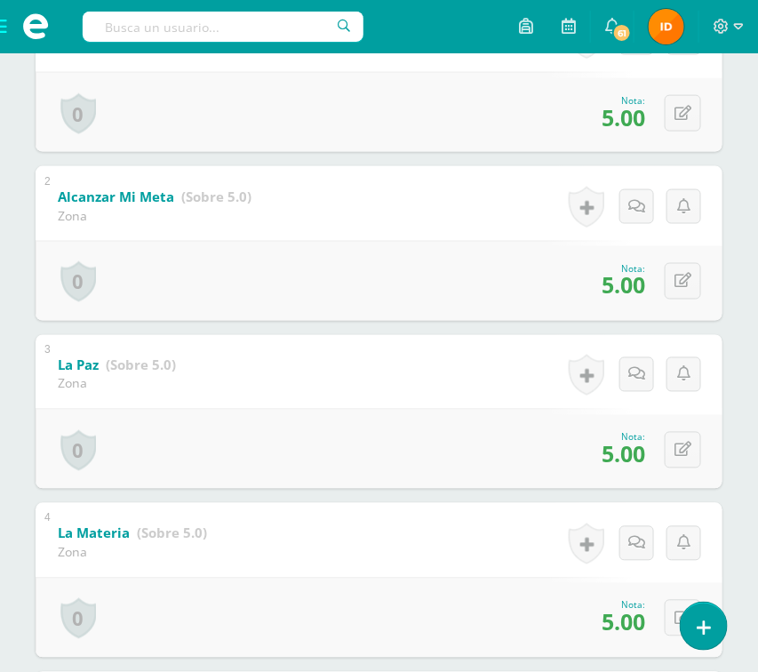
scroll to position [479, 0]
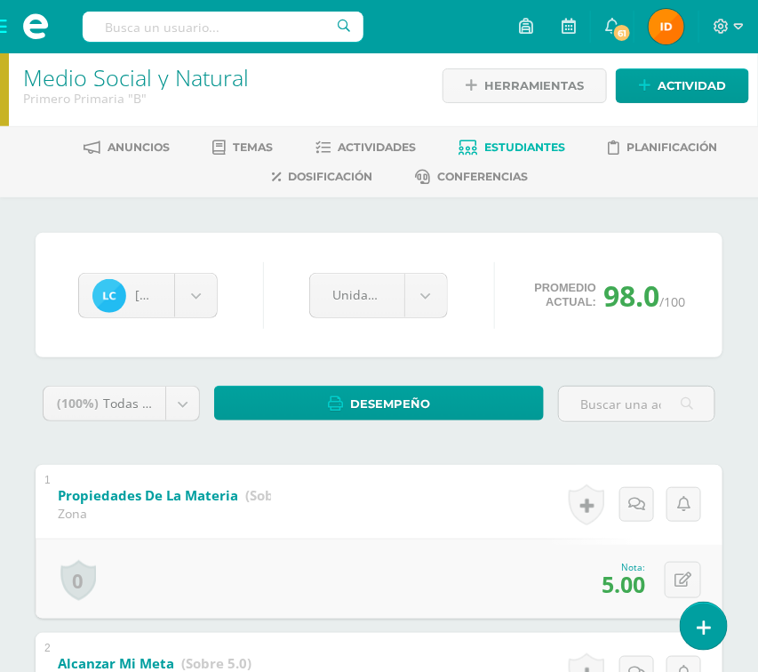
scroll to position [0, 0]
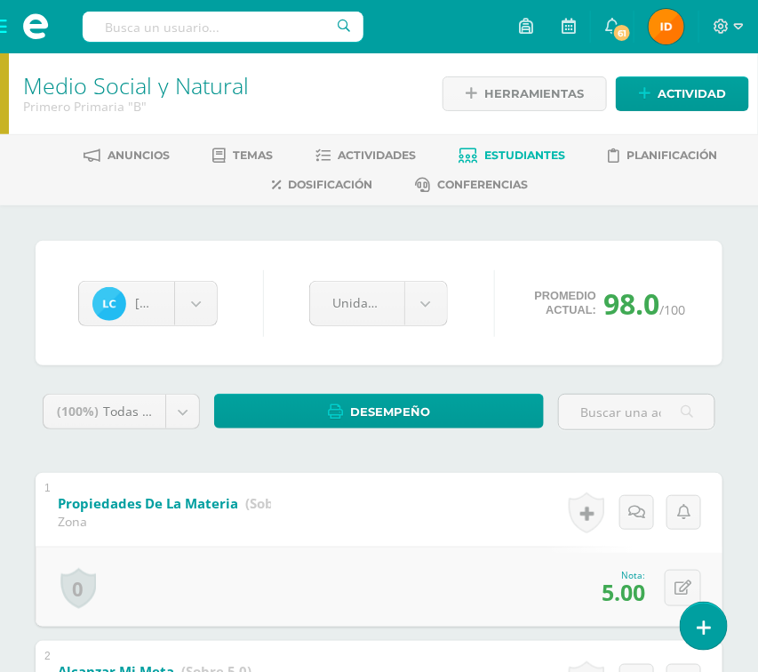
click at [5, 33] on span at bounding box center [35, 26] width 71 height 53
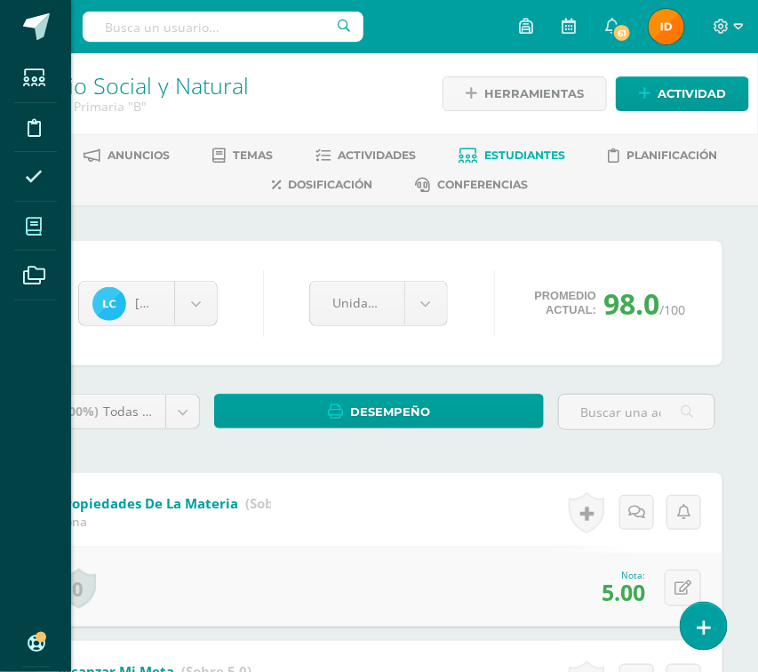
click at [40, 238] on span at bounding box center [34, 226] width 40 height 40
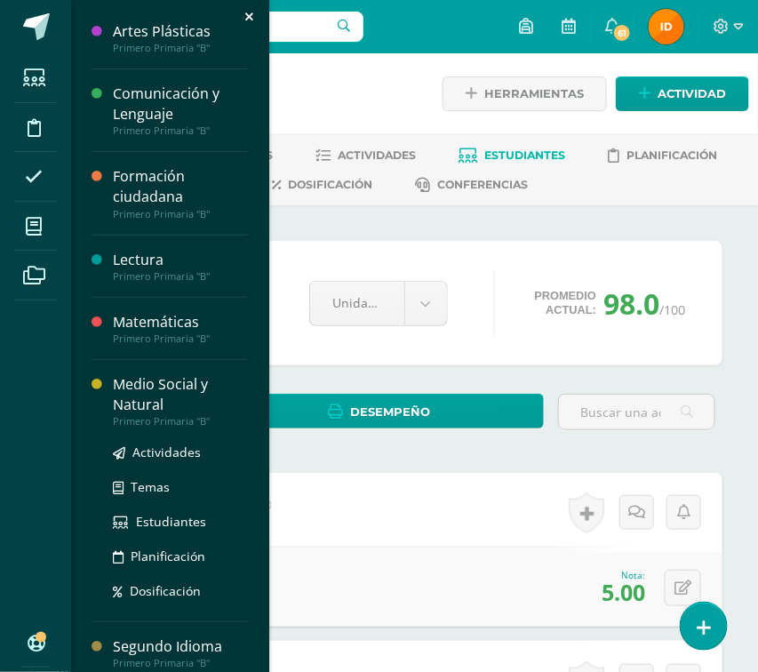
click at [181, 400] on div "Medio Social y Natural" at bounding box center [180, 394] width 135 height 41
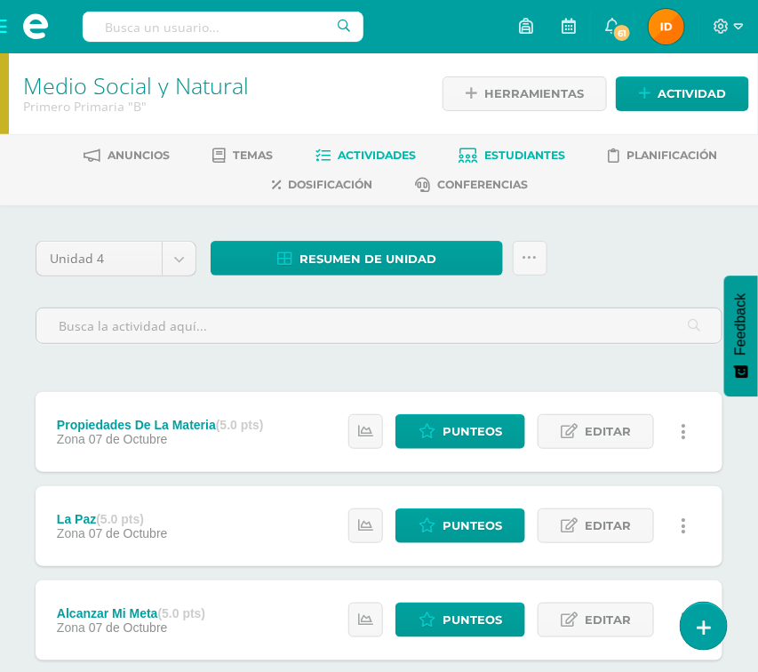
click at [537, 150] on span "Estudiantes" at bounding box center [524, 154] width 81 height 13
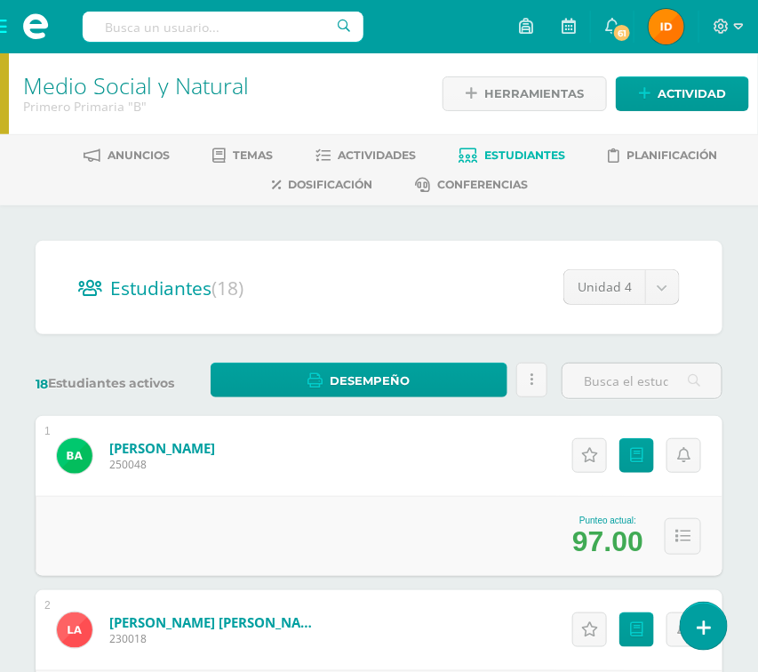
drag, startPoint x: 733, startPoint y: 362, endPoint x: 723, endPoint y: 378, distance: 18.7
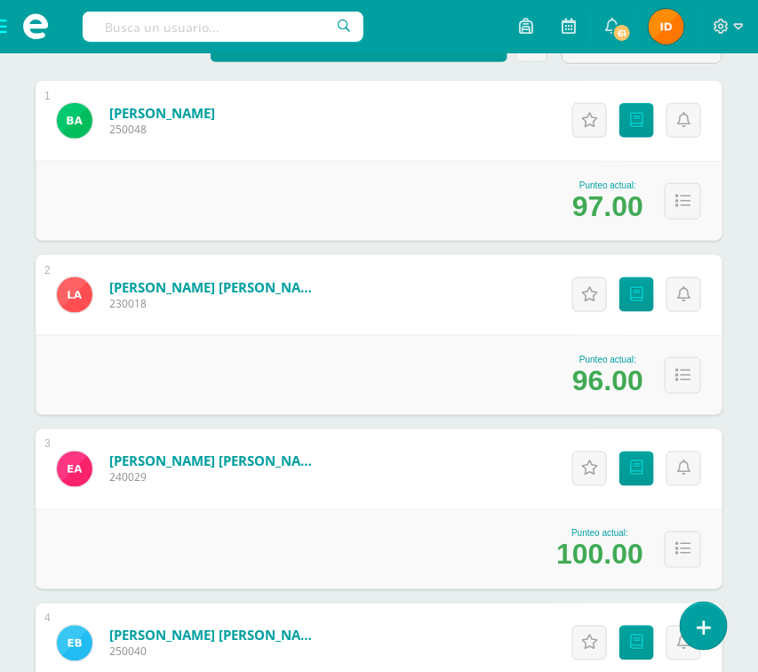
scroll to position [372, 0]
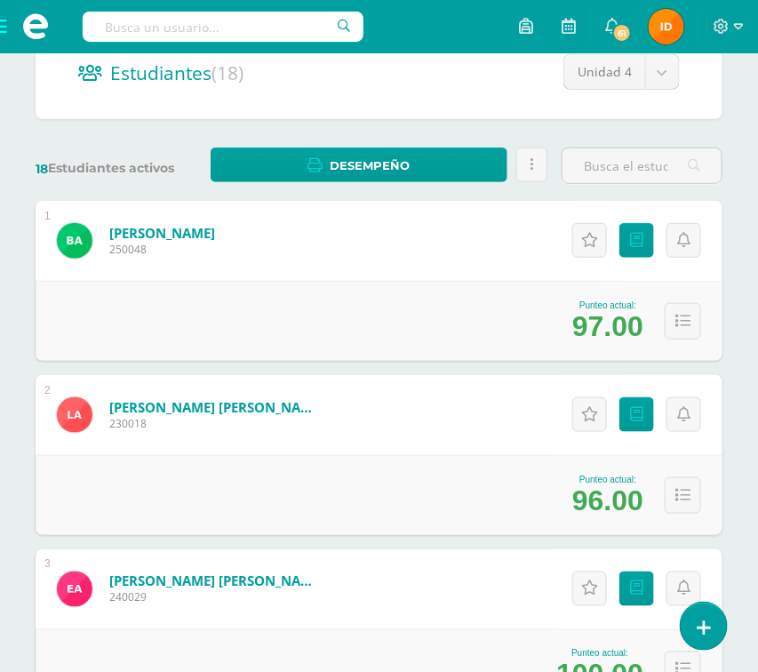
scroll to position [212, 0]
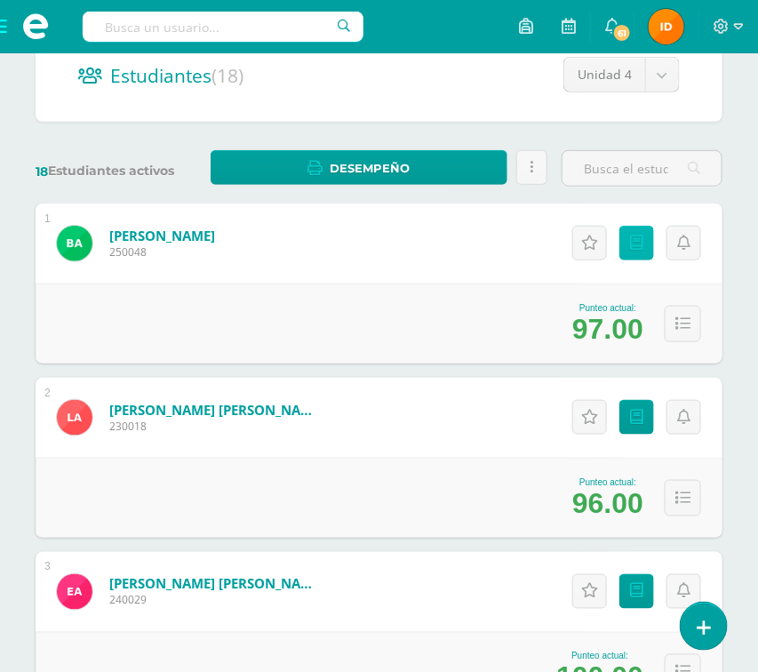
click at [634, 252] on link "Punteos" at bounding box center [636, 243] width 35 height 35
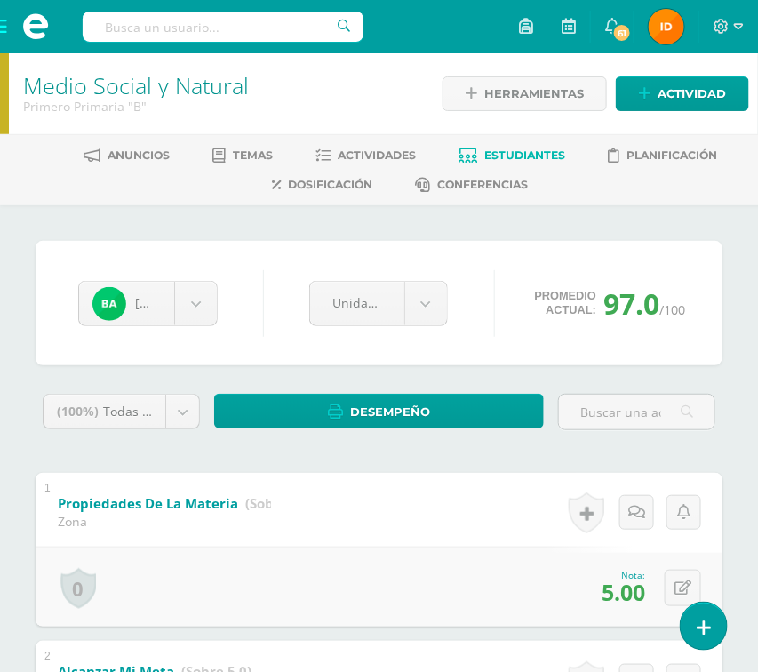
click at [3, 27] on span at bounding box center [35, 26] width 71 height 53
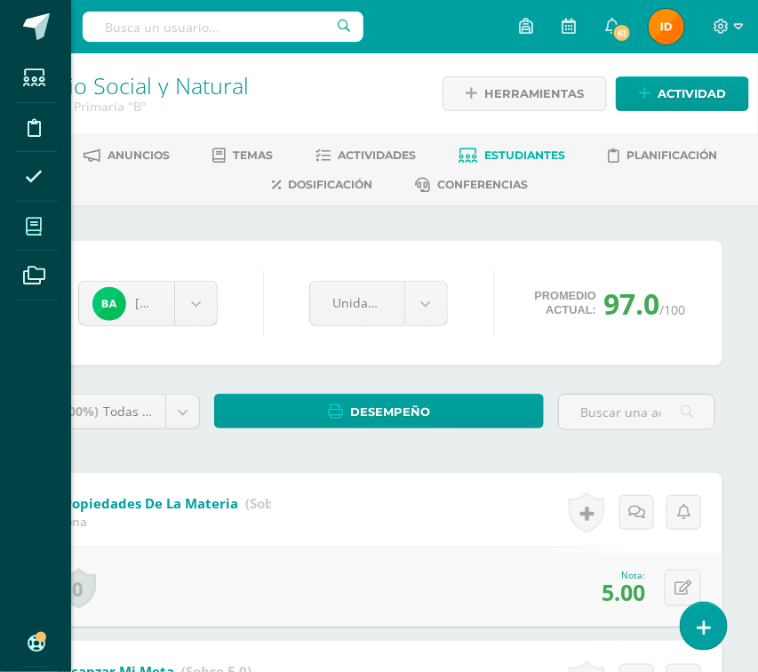
click at [49, 229] on span at bounding box center [34, 226] width 40 height 40
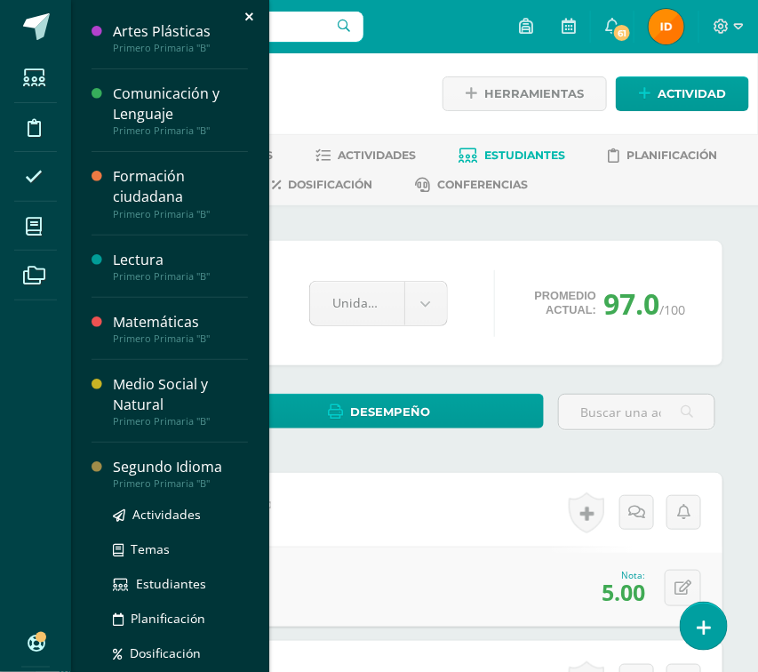
click at [135, 472] on div "Segundo Idioma" at bounding box center [180, 467] width 135 height 20
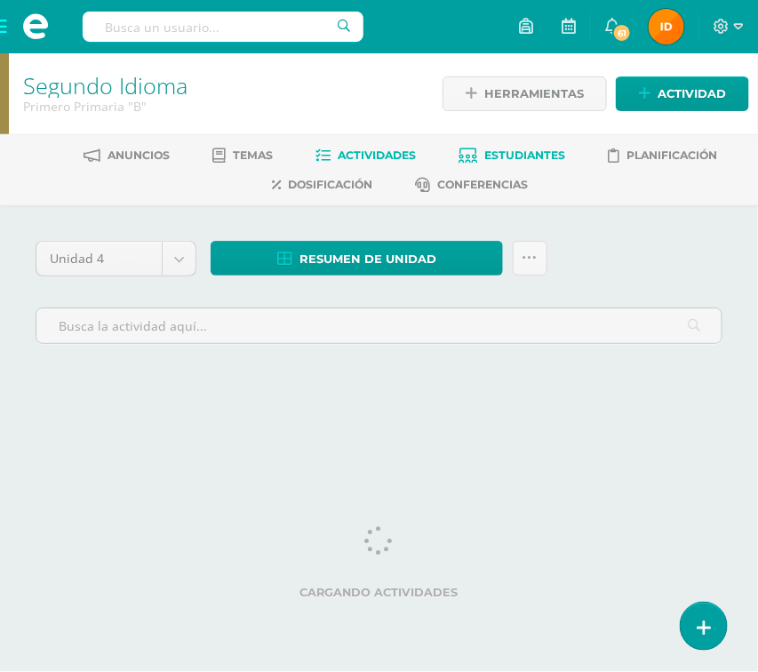
click at [531, 157] on span "Estudiantes" at bounding box center [524, 154] width 81 height 13
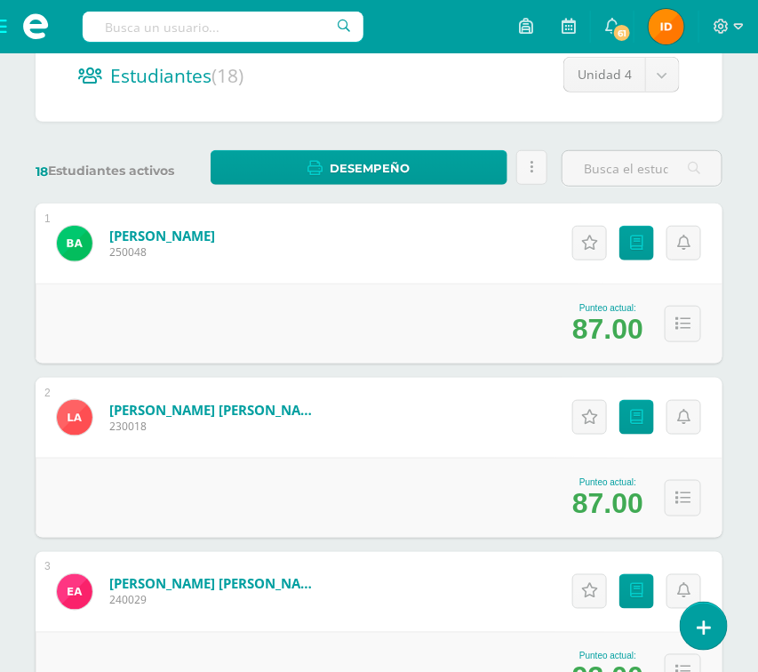
click at [721, 488] on div "Punteo actual: 87.00" at bounding box center [379, 497] width 687 height 80
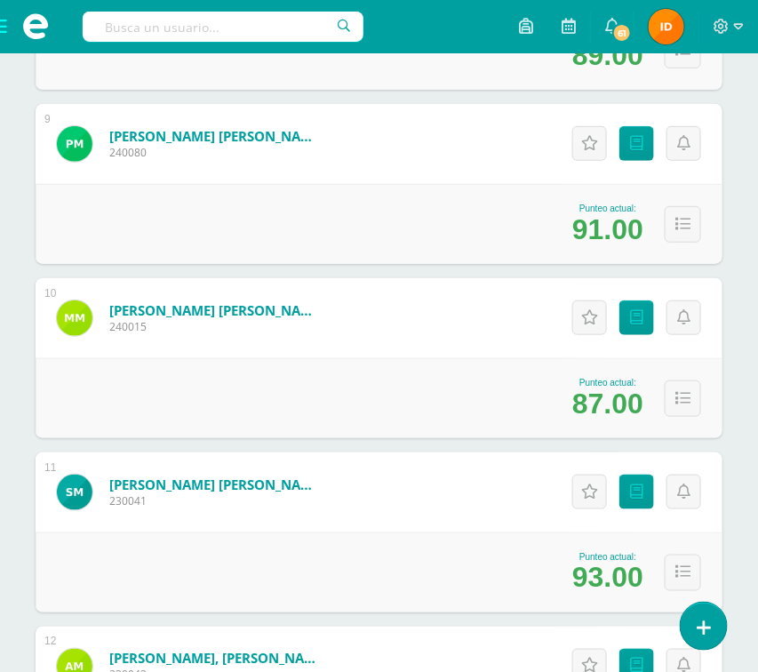
scroll to position [1758, 0]
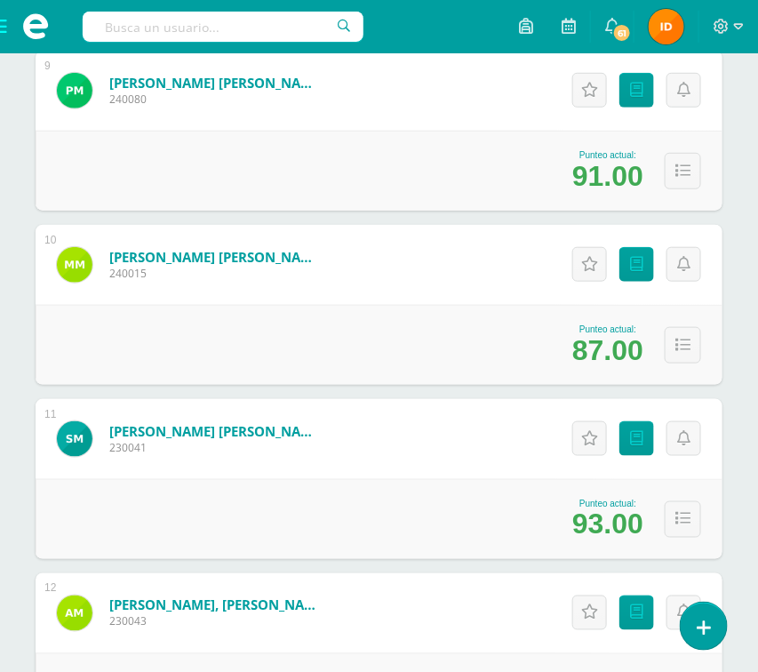
click at [745, 147] on html "Estudiantes Disciplina Asistencia Mis cursos Archivos Soporte Ayuda Reportar un…" at bounding box center [379, 68] width 758 height 3653
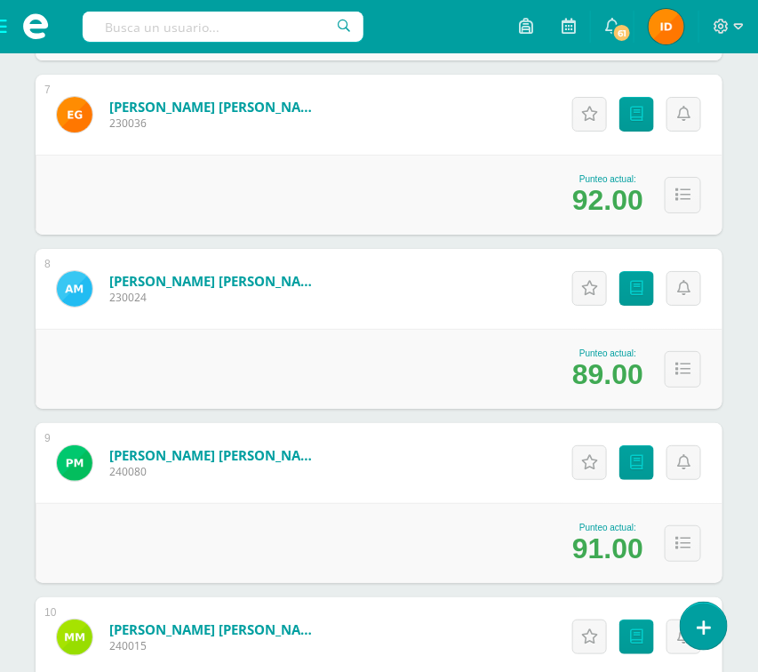
scroll to position [1385, 0]
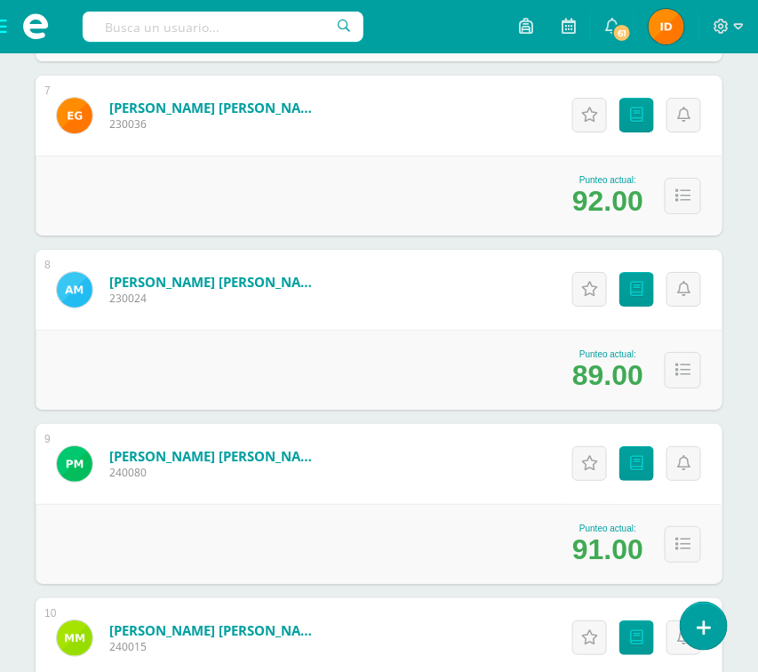
click at [743, 375] on div "Estudiantes (18) Unidad 4 Unidad 4 Unidad 1 Unidad 2 Unidad 3 18 Estudiantes ac…" at bounding box center [379, 544] width 758 height 3448
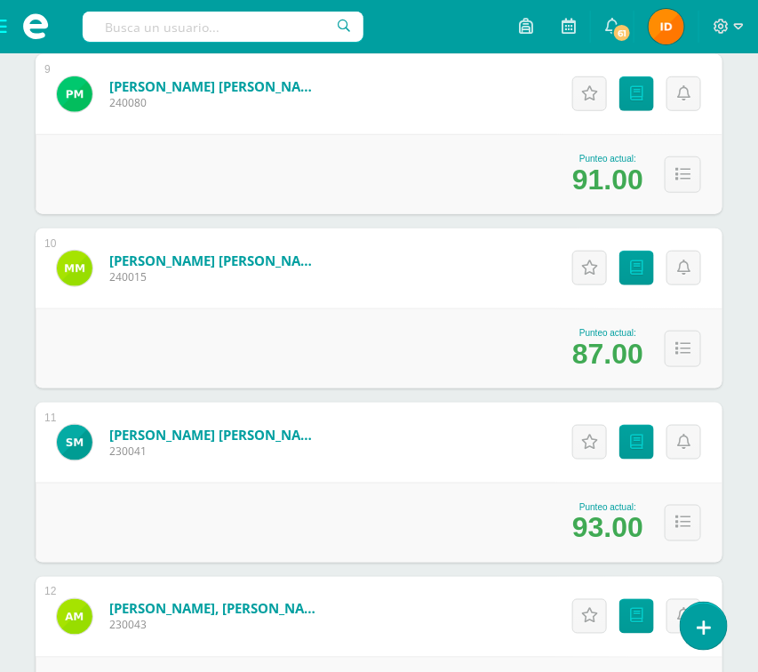
scroll to position [1758, 0]
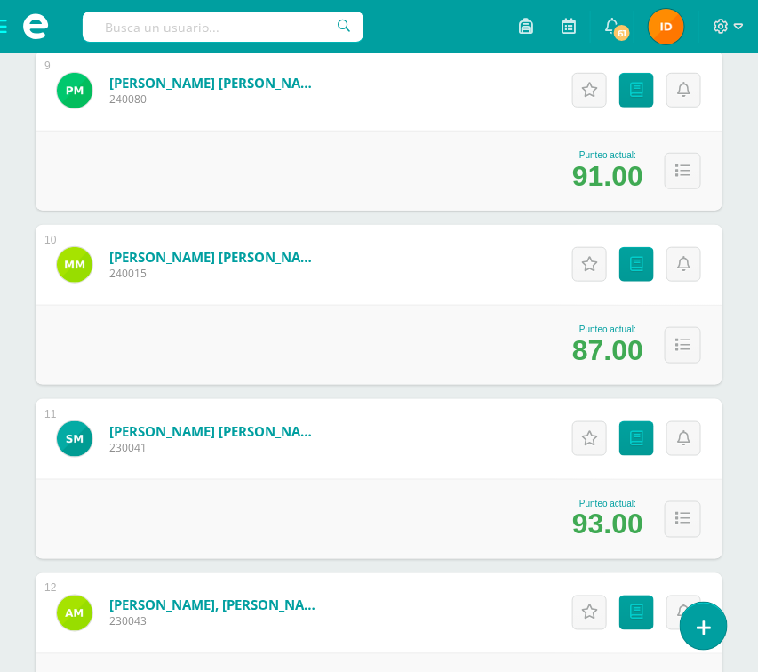
click at [733, 376] on div "Estudiantes (18) Unidad 4 Unidad 4 Unidad 1 Unidad 2 Unidad 3 18 Estudiantes ac…" at bounding box center [379, 171] width 758 height 3448
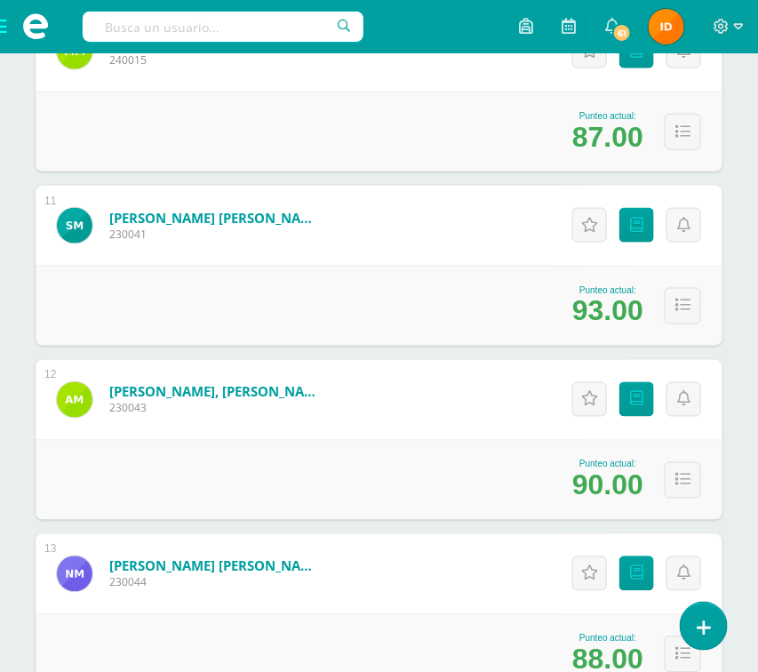
scroll to position [2024, 0]
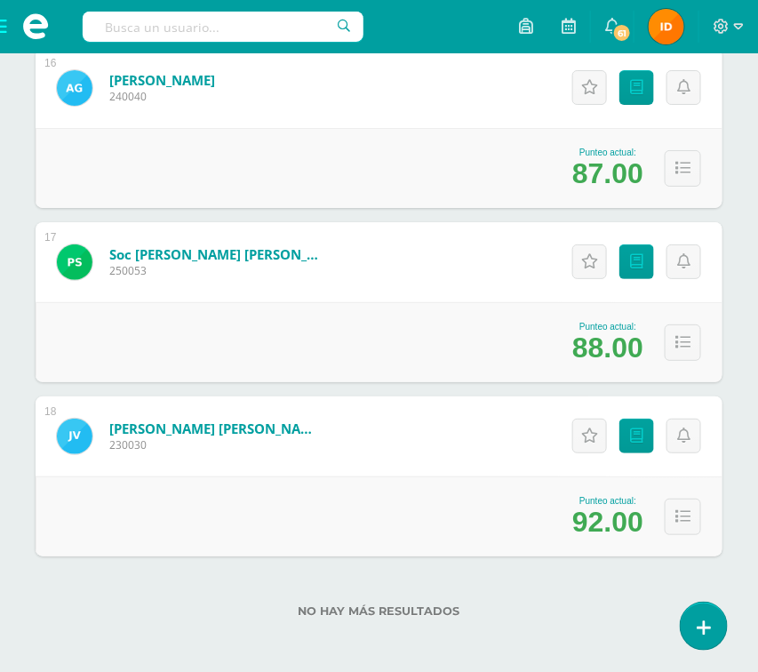
scroll to position [2982, 0]
